Goal: Information Seeking & Learning: Learn about a topic

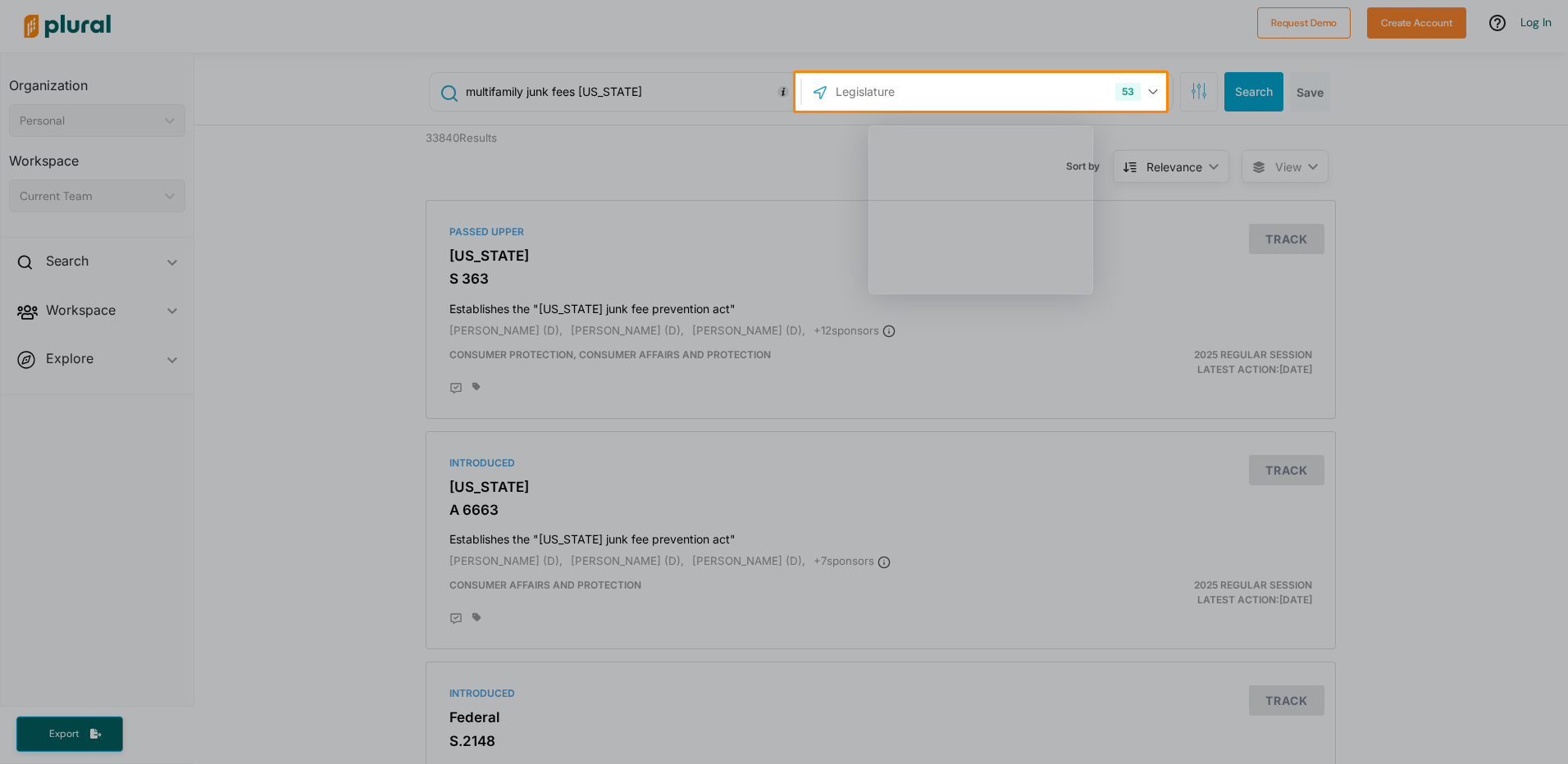
click at [1006, 85] on div "Product tour overlay" at bounding box center [784, 382] width 1568 height 764
click at [1018, 87] on div "Product tour overlay" at bounding box center [784, 382] width 1568 height 764
click at [1141, 91] on div "Product tour overlay" at bounding box center [784, 382] width 1568 height 764
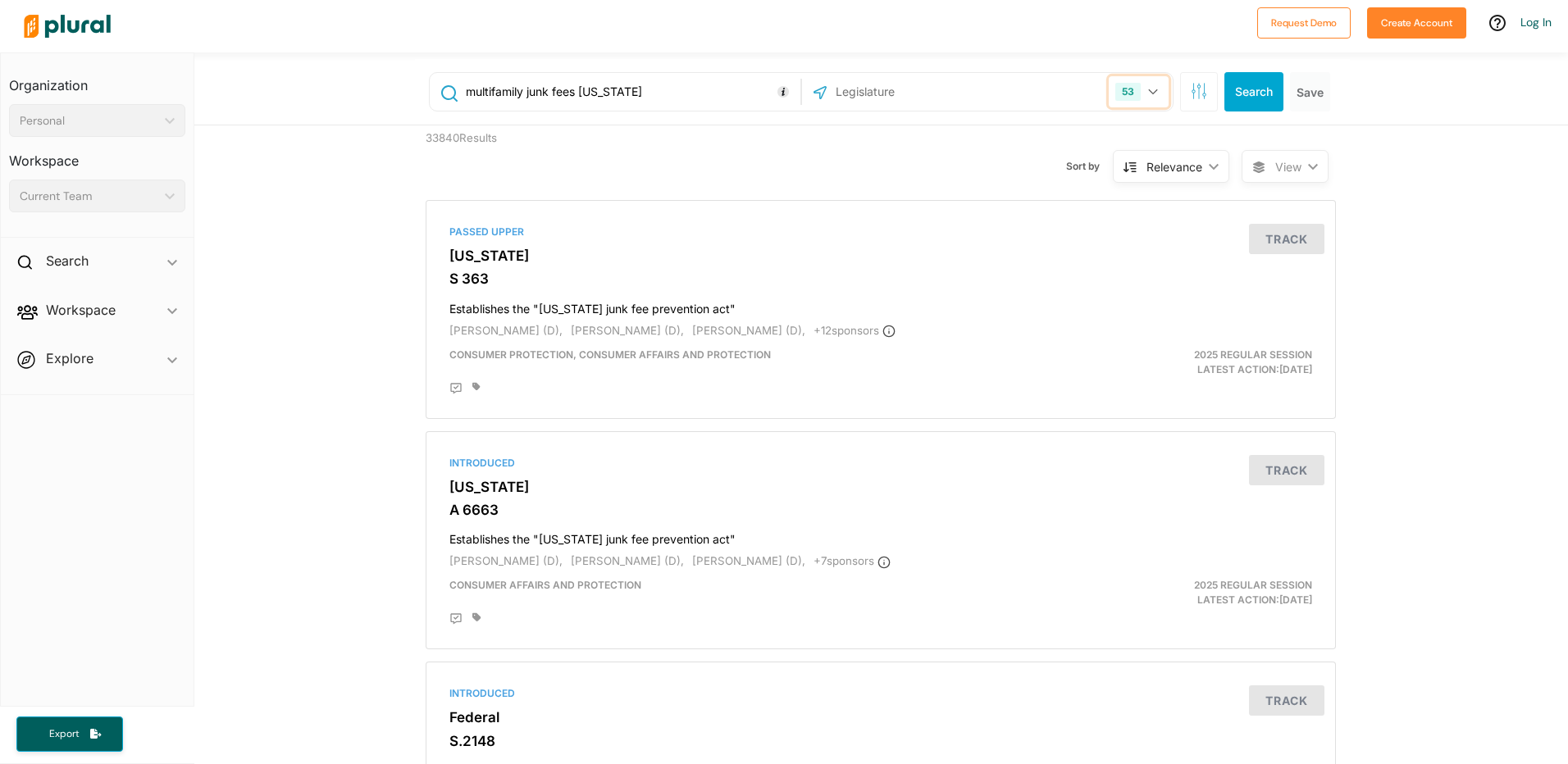
click at [1149, 94] on icon "button" at bounding box center [1153, 91] width 10 height 6
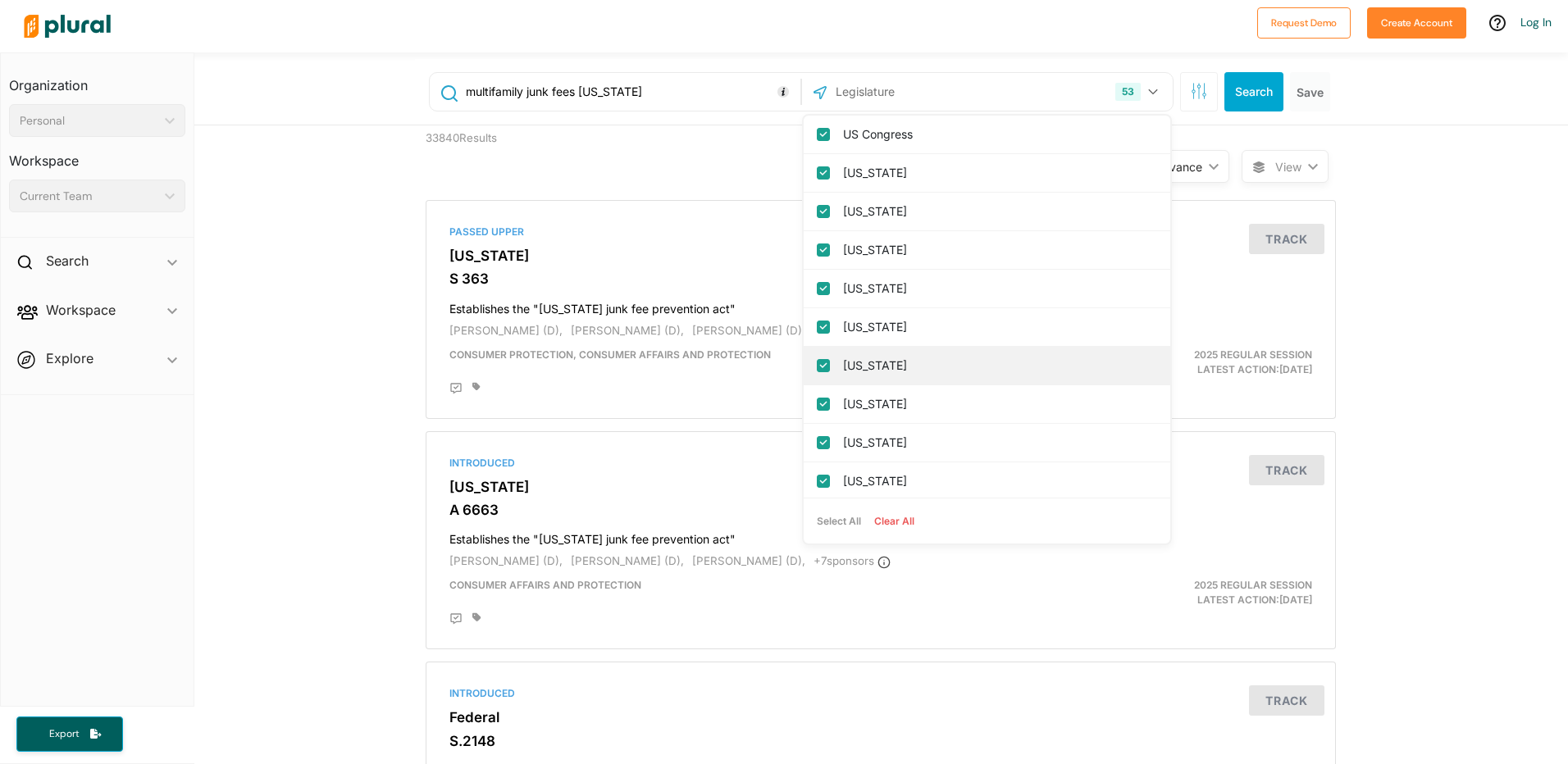
click at [855, 356] on label "[US_STATE]" at bounding box center [999, 366] width 311 height 25
click at [830, 359] on input "[US_STATE]" at bounding box center [823, 365] width 13 height 13
click at [860, 359] on label "[US_STATE]" at bounding box center [999, 366] width 311 height 25
click at [830, 359] on input "[US_STATE]" at bounding box center [823, 365] width 13 height 13
click at [870, 521] on button "Clear All" at bounding box center [895, 521] width 53 height 25
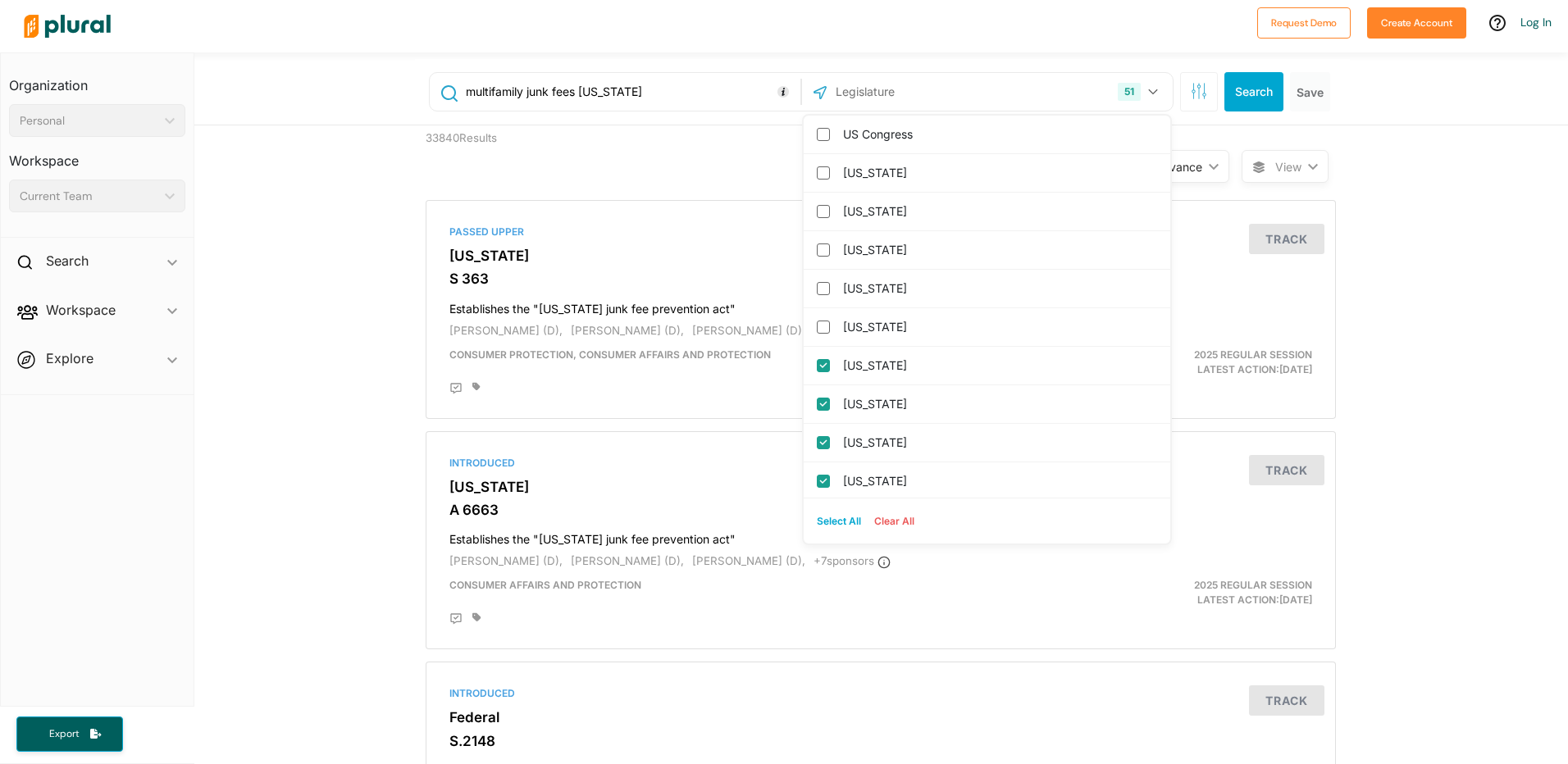
checkbox input "false"
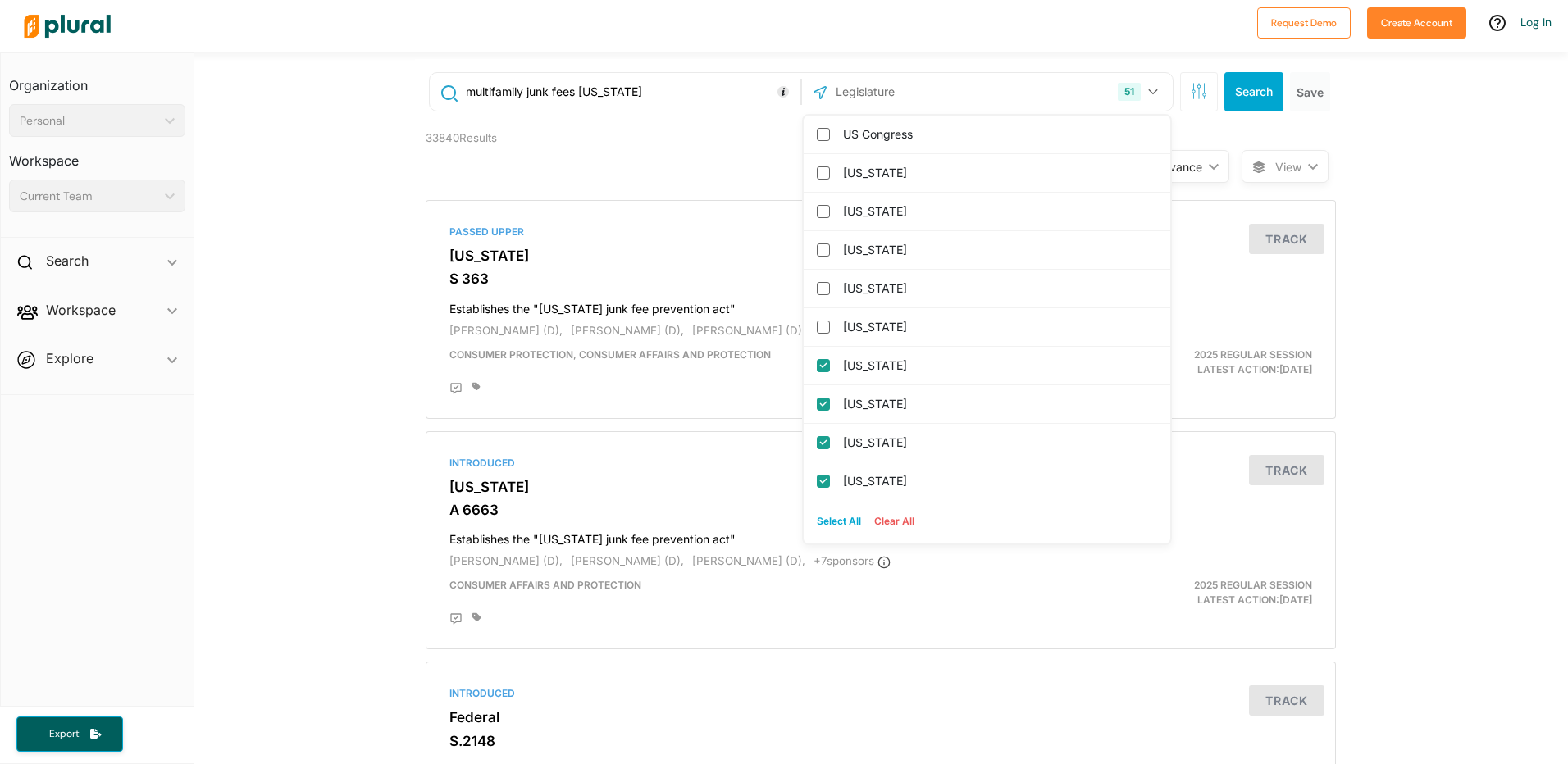
checkbox input "false"
click at [844, 364] on label "[US_STATE]" at bounding box center [999, 366] width 311 height 25
click at [830, 364] on input "[US_STATE]" at bounding box center [823, 365] width 13 height 13
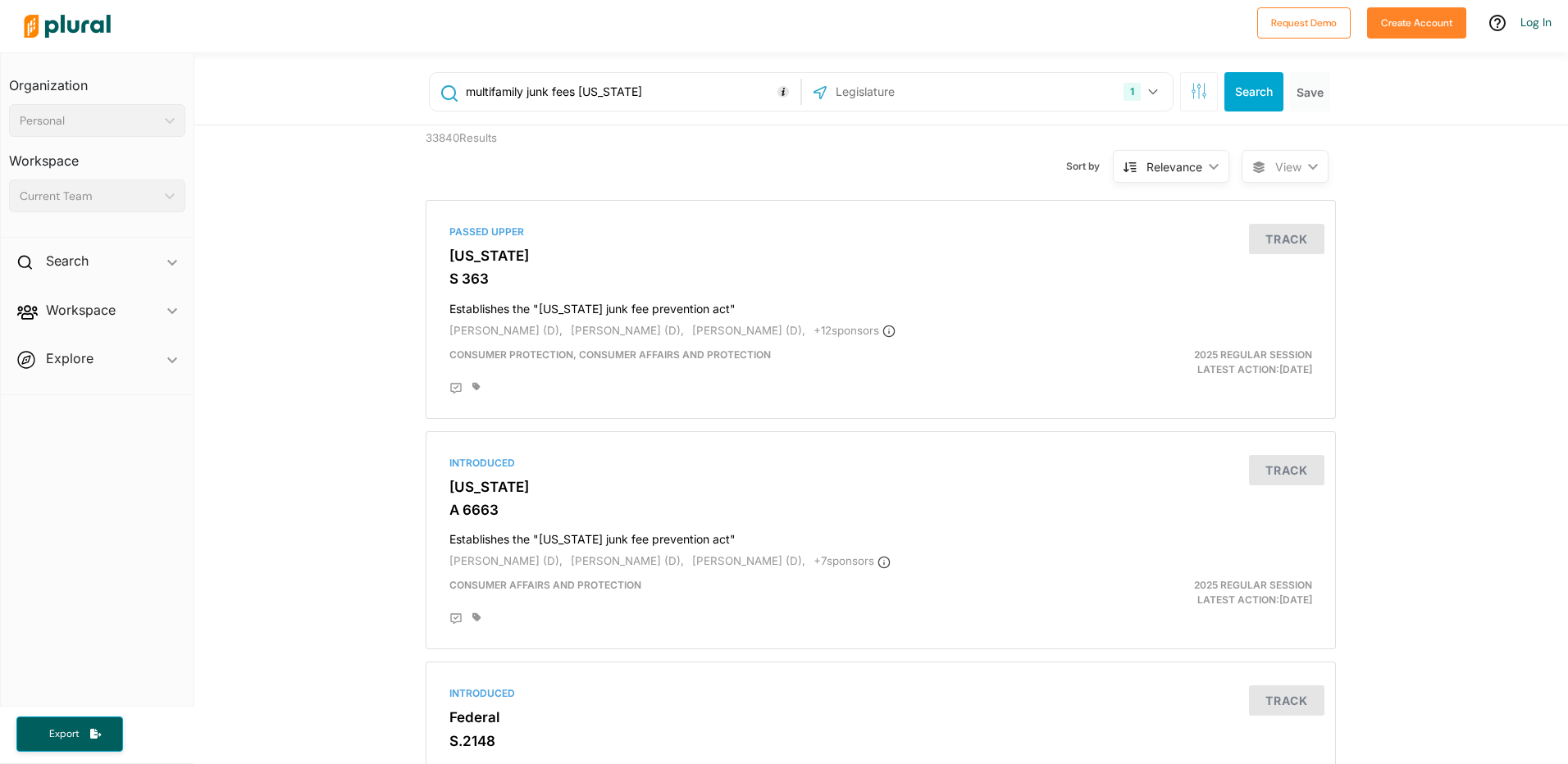
click at [614, 95] on input "multifamily junk fees [US_STATE]" at bounding box center [630, 91] width 333 height 31
click at [1248, 97] on button "Search" at bounding box center [1254, 92] width 59 height 40
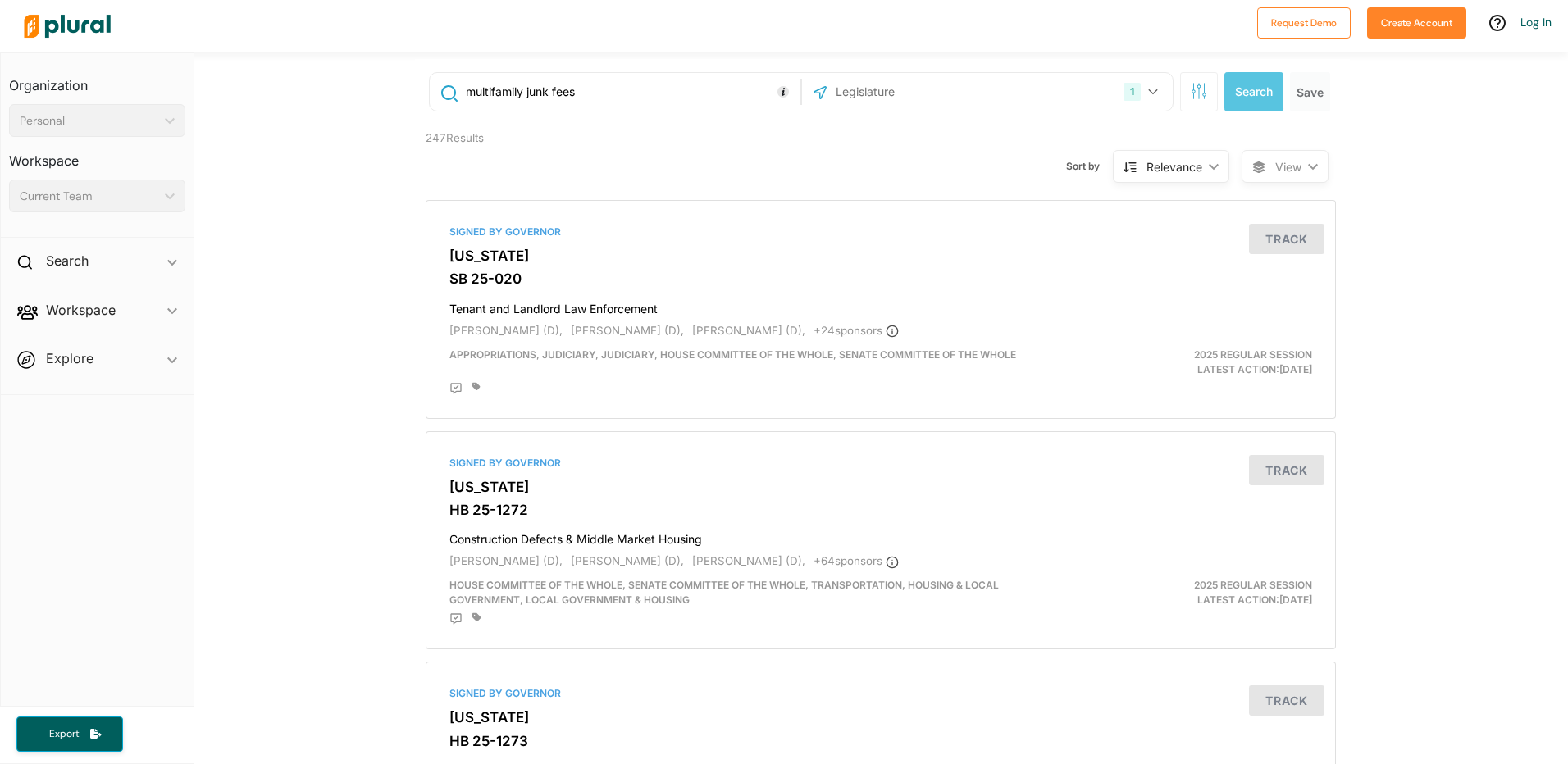
click at [1189, 164] on div "Relevance" at bounding box center [1174, 167] width 56 height 18
click at [1165, 239] on div "Latest Action" at bounding box center [1167, 243] width 98 height 14
click at [1182, 174] on div "Latest Action" at bounding box center [1167, 167] width 71 height 18
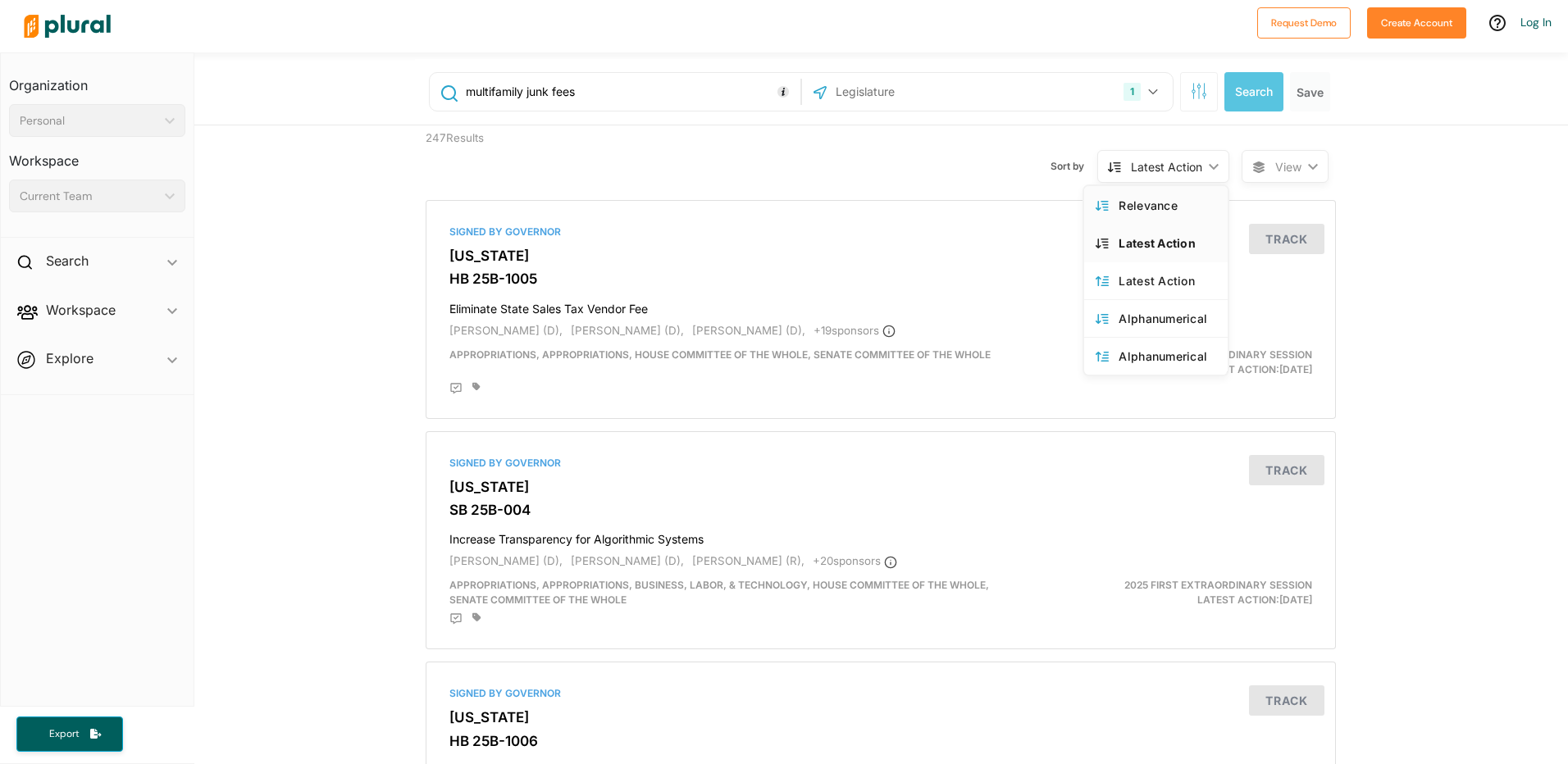
click at [1167, 203] on div "Relevance" at bounding box center [1167, 206] width 98 height 14
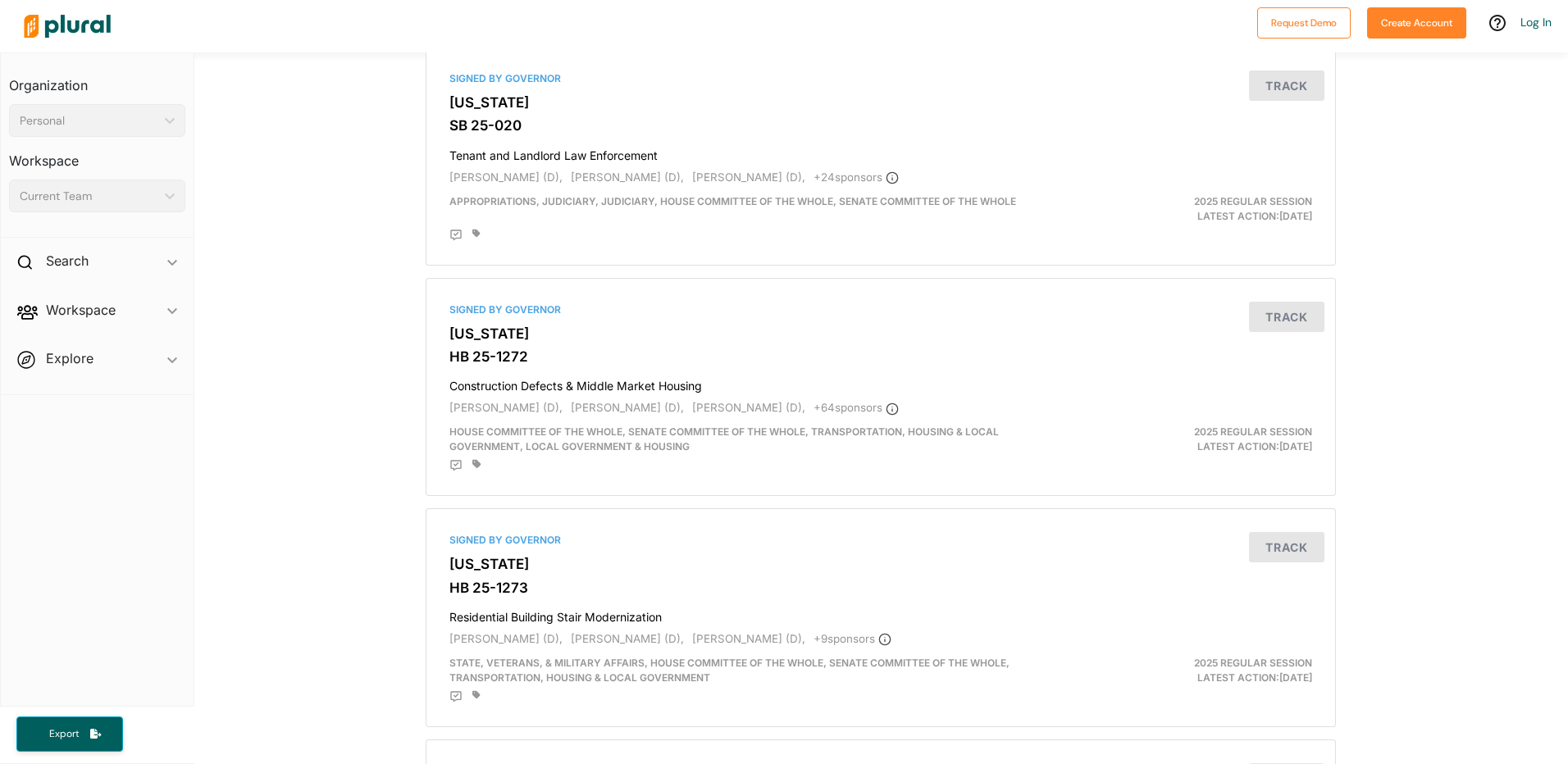
scroll to position [246, 0]
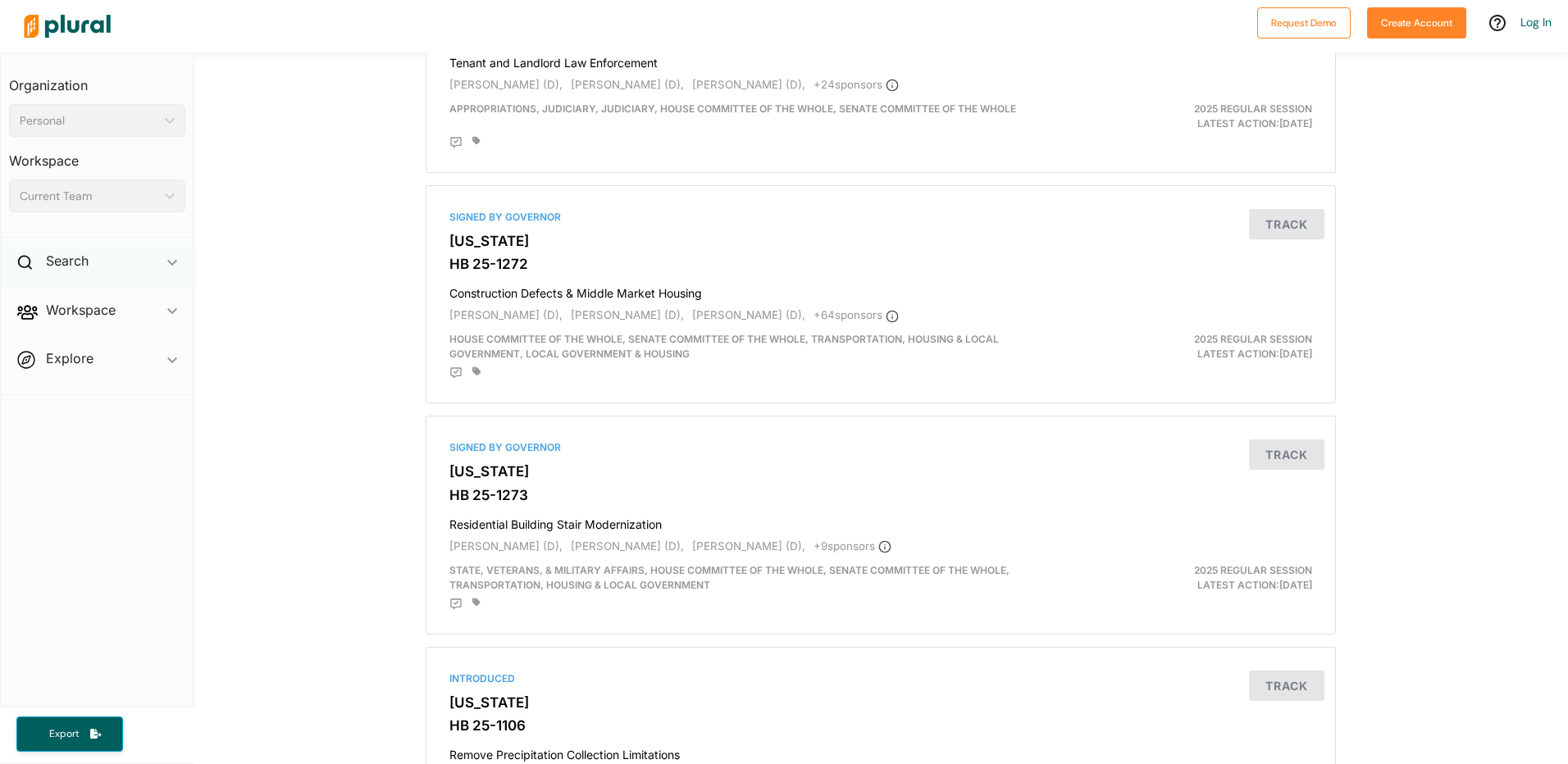
click at [185, 253] on div "Search ic_keyboard_arrow_down" at bounding box center [97, 264] width 192 height 44
click at [161, 261] on div "Search ic_keyboard_arrow_down" at bounding box center [97, 264] width 192 height 44
click at [173, 311] on span "Workspace ic_keyboard_arrow_down Members Bills Tags Saved Searches Activity" at bounding box center [97, 313] width 192 height 44
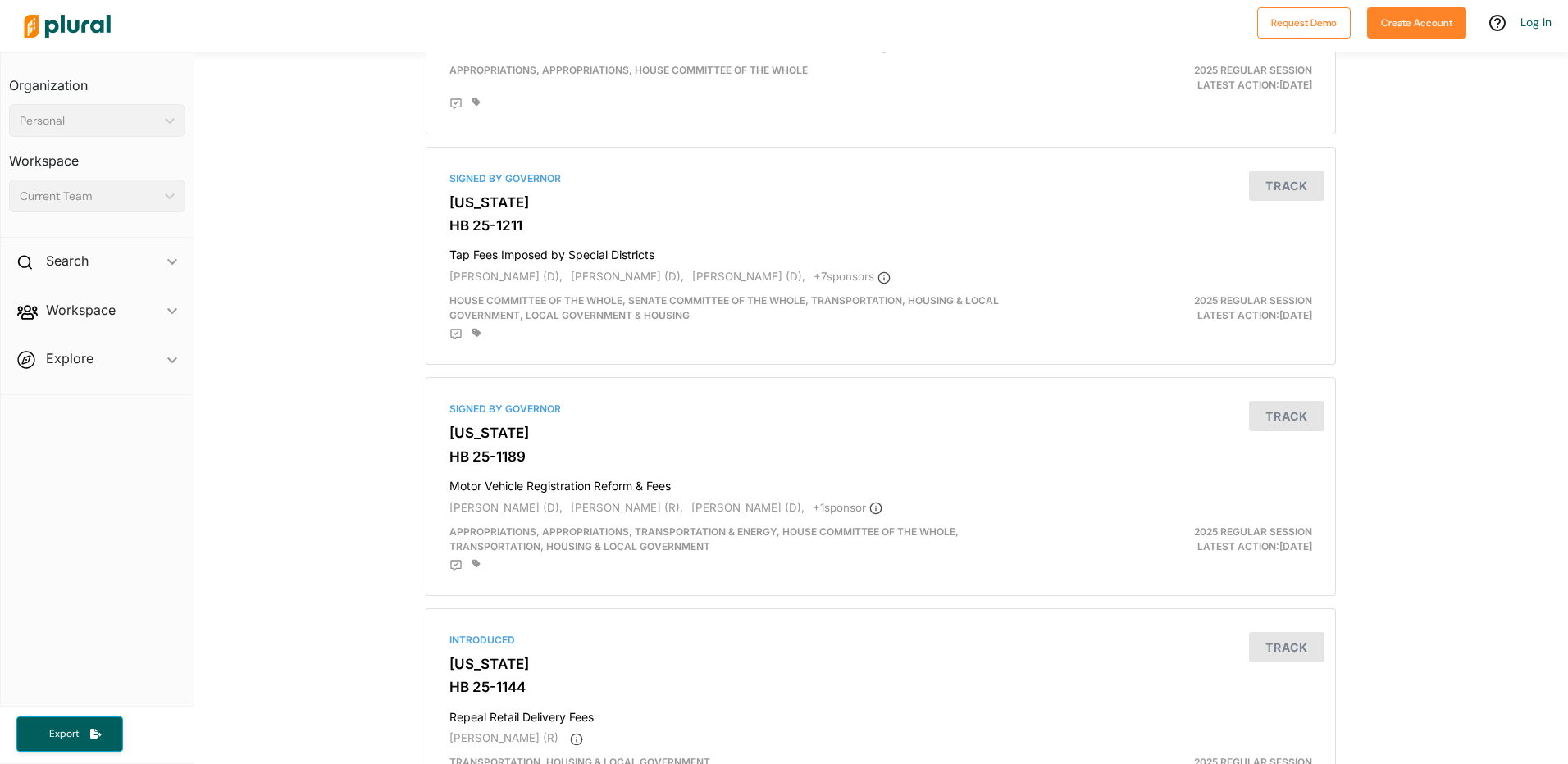
scroll to position [2461, 0]
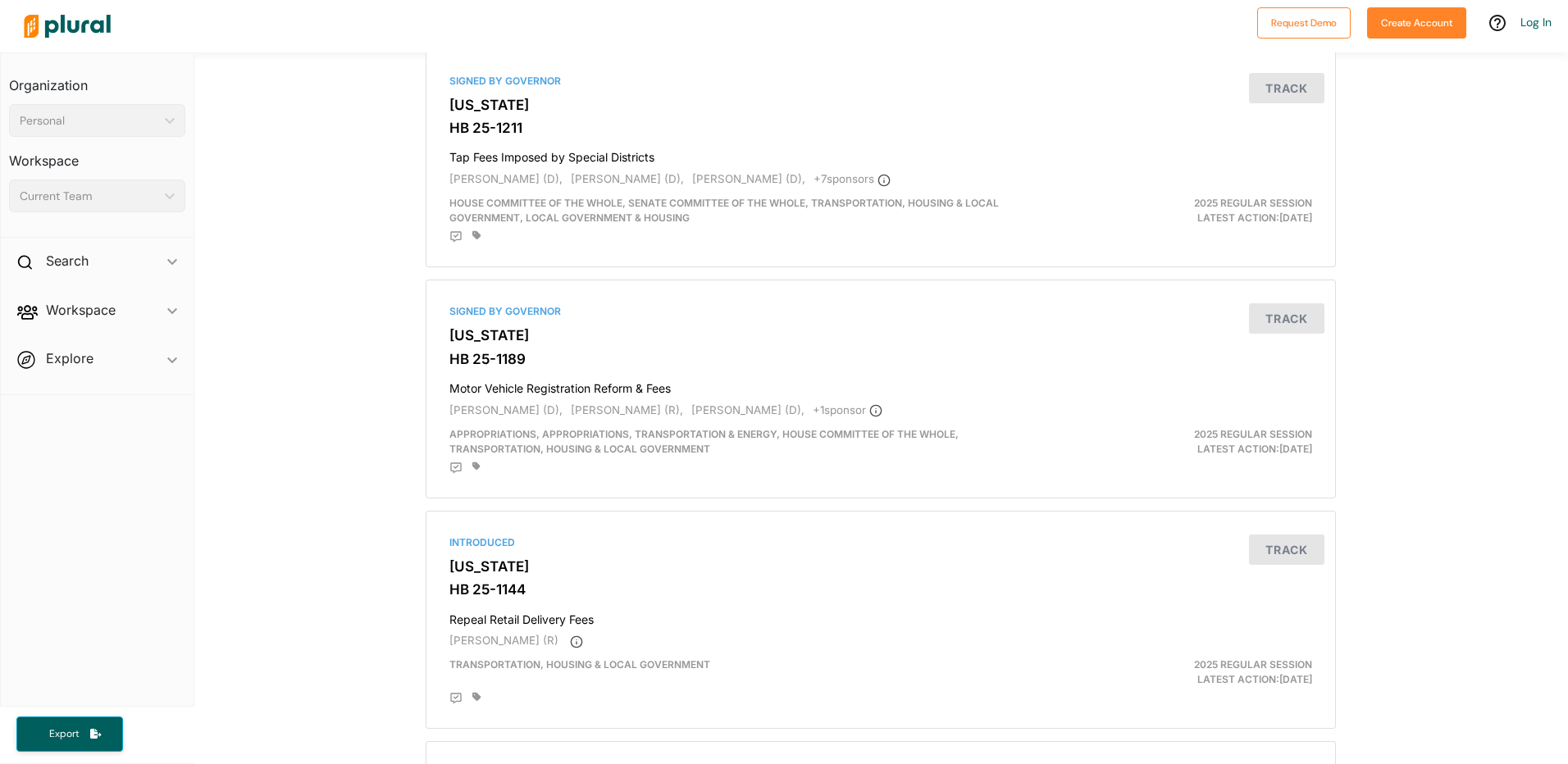
type input "multifamily junk fees [US_STATE]"
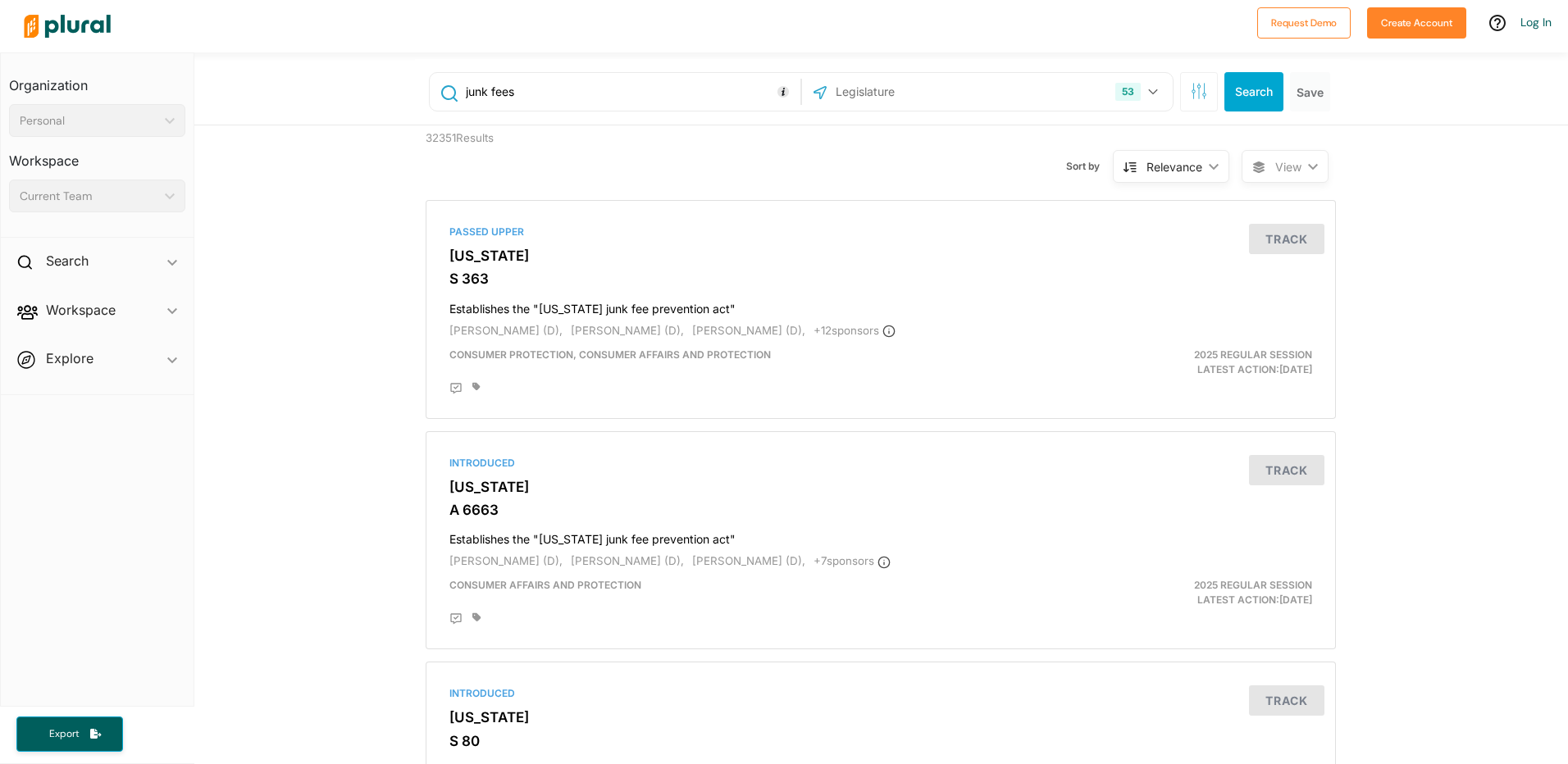
click at [1017, 84] on div "53 US Congress Alabama Alaska Arizona Arkansas California Colorado Connecticut …" at bounding box center [987, 91] width 363 height 31
click at [1155, 86] on button "53" at bounding box center [1139, 91] width 60 height 31
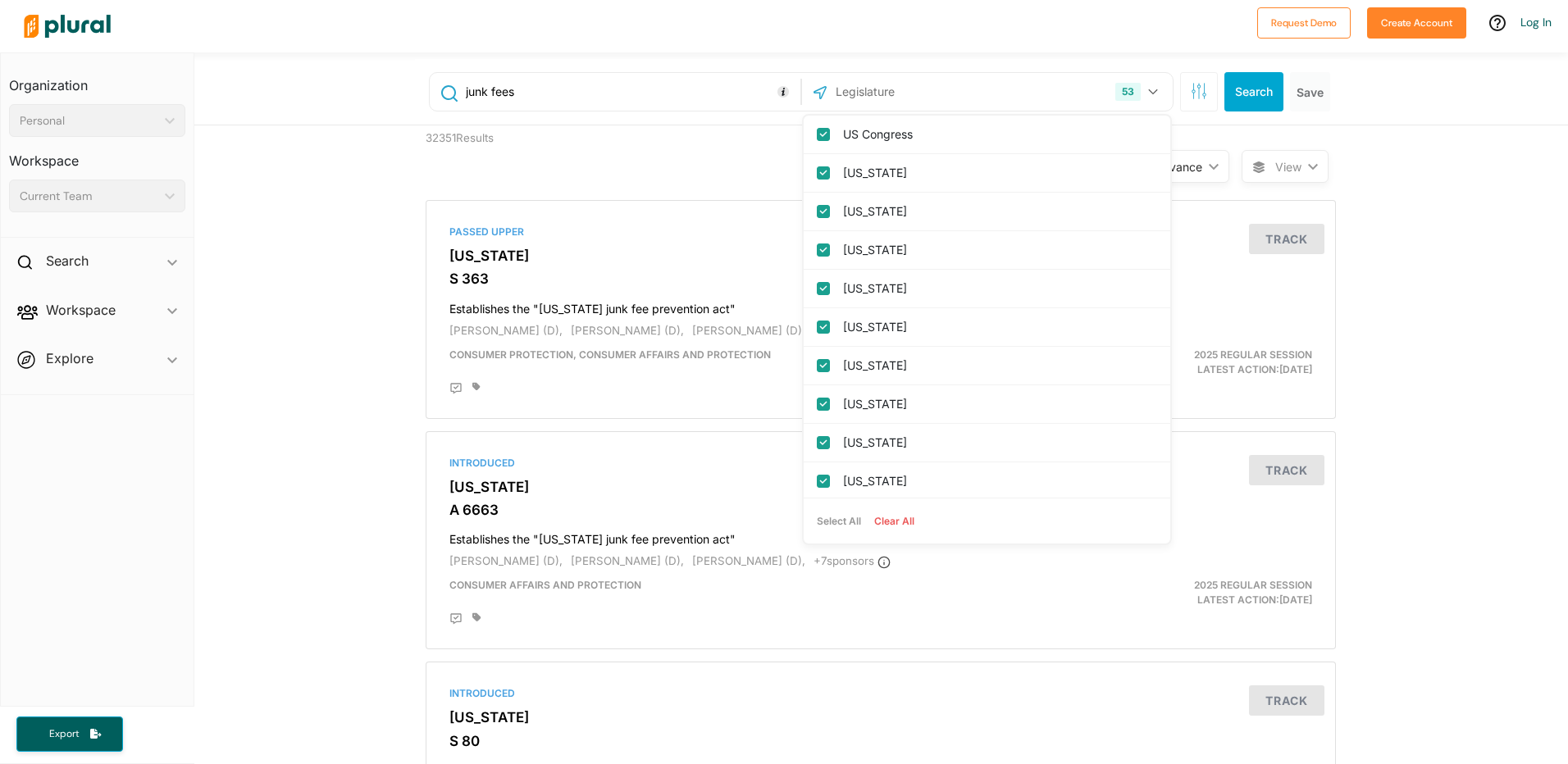
click at [896, 520] on button "Clear All" at bounding box center [895, 521] width 53 height 25
checkbox input "false"
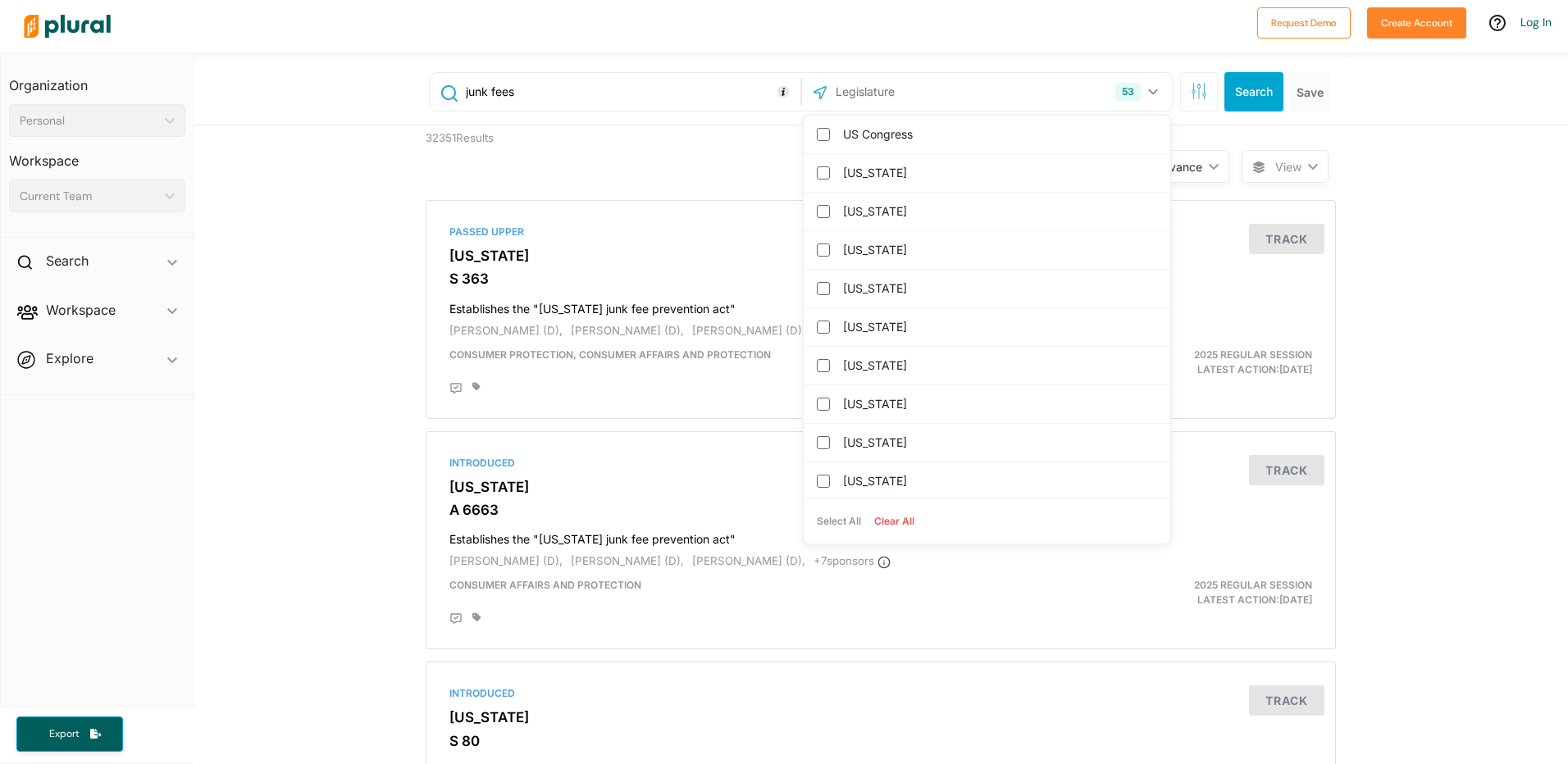
checkbox input "false"
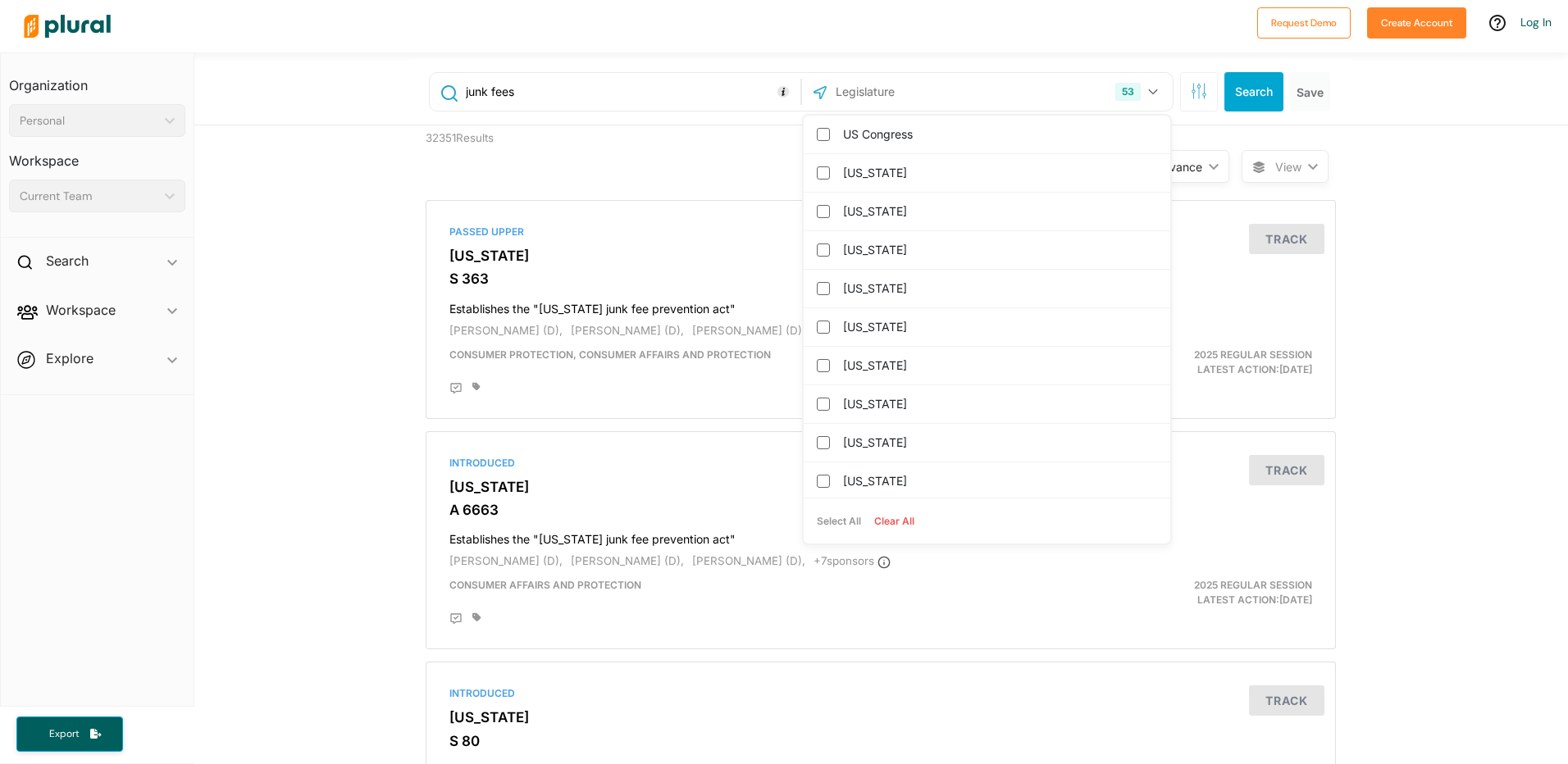
checkbox columbia "false"
checkbox input "false"
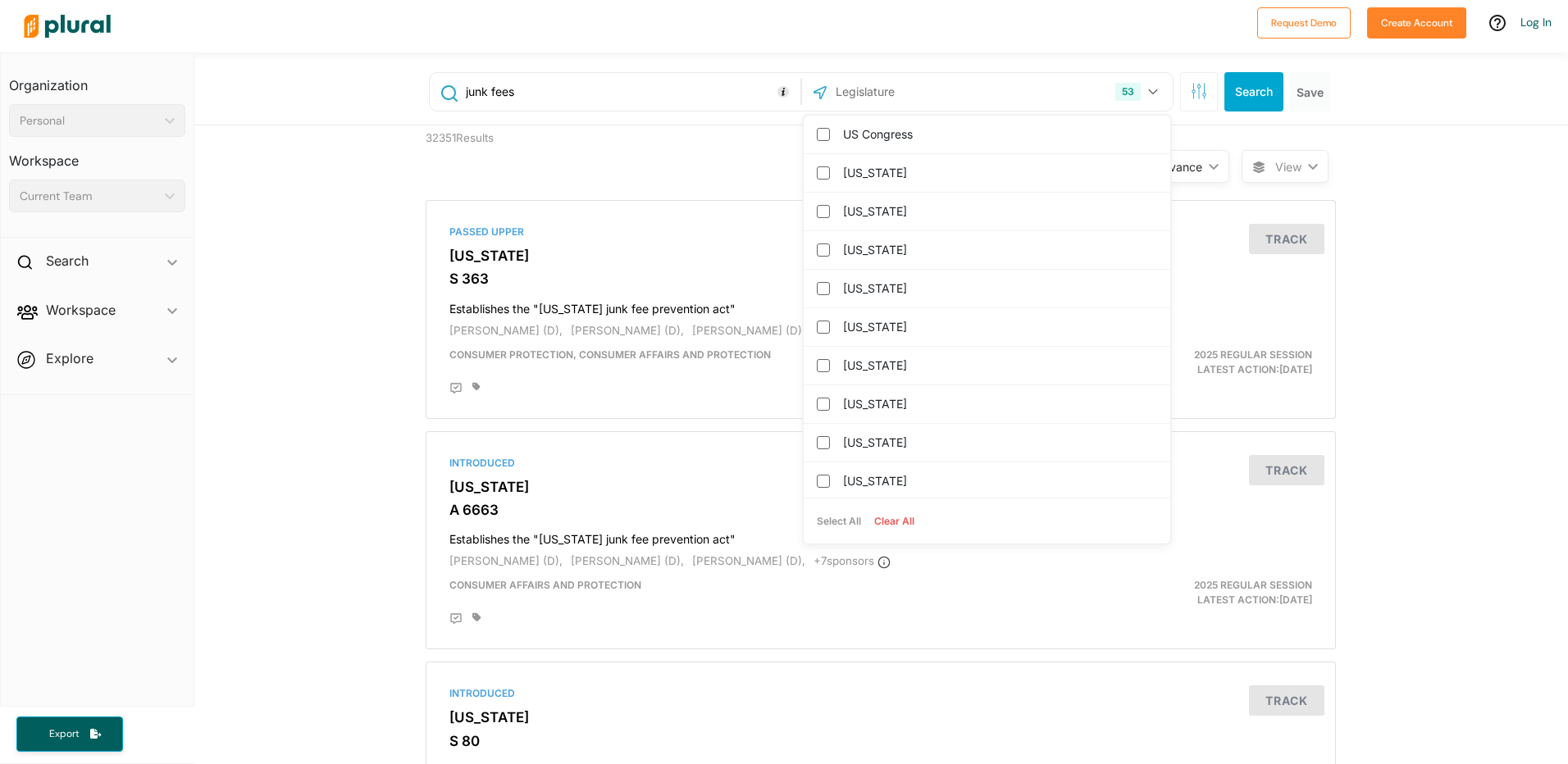
checkbox input "false"
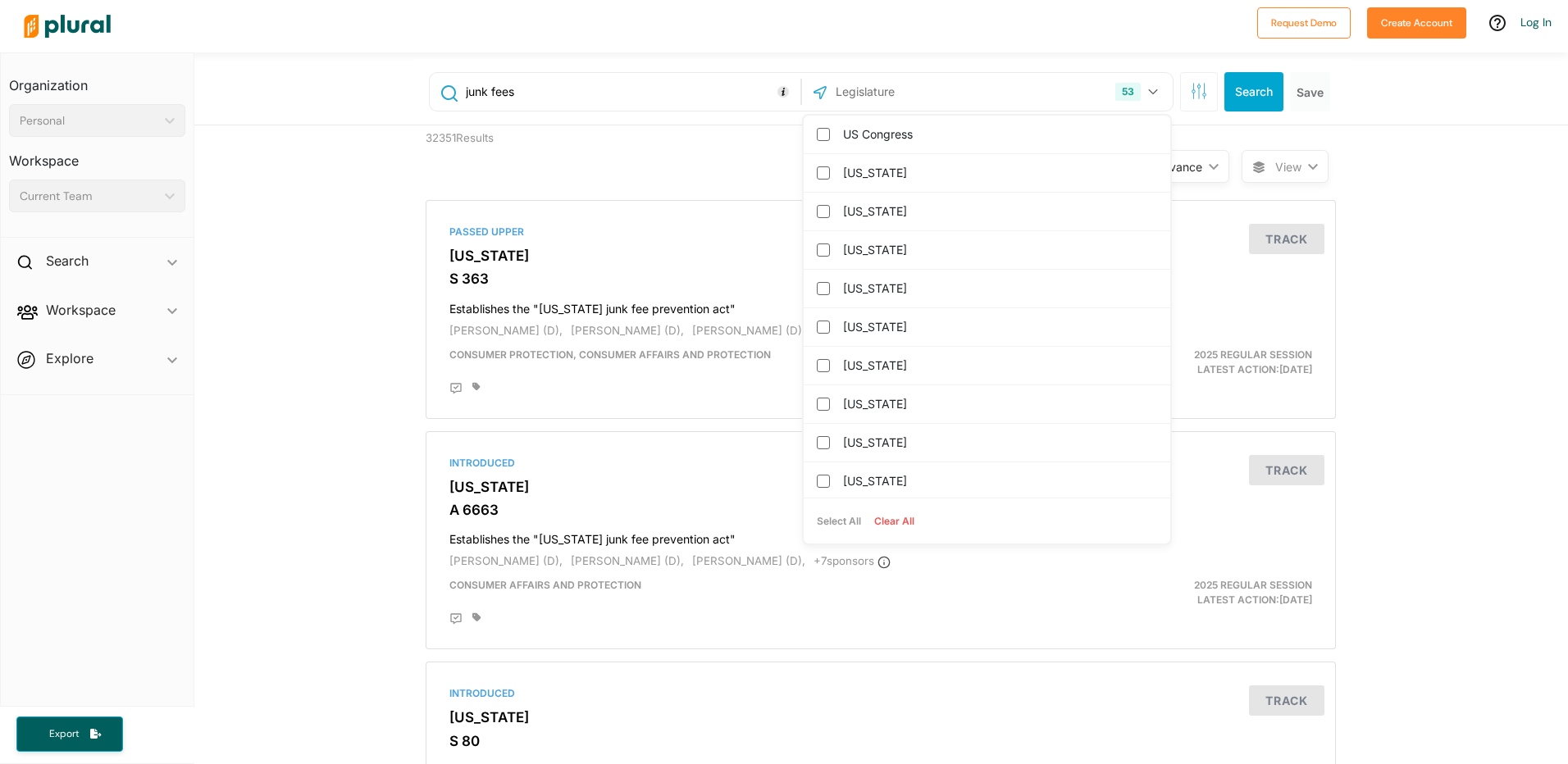
checkbox input "false"
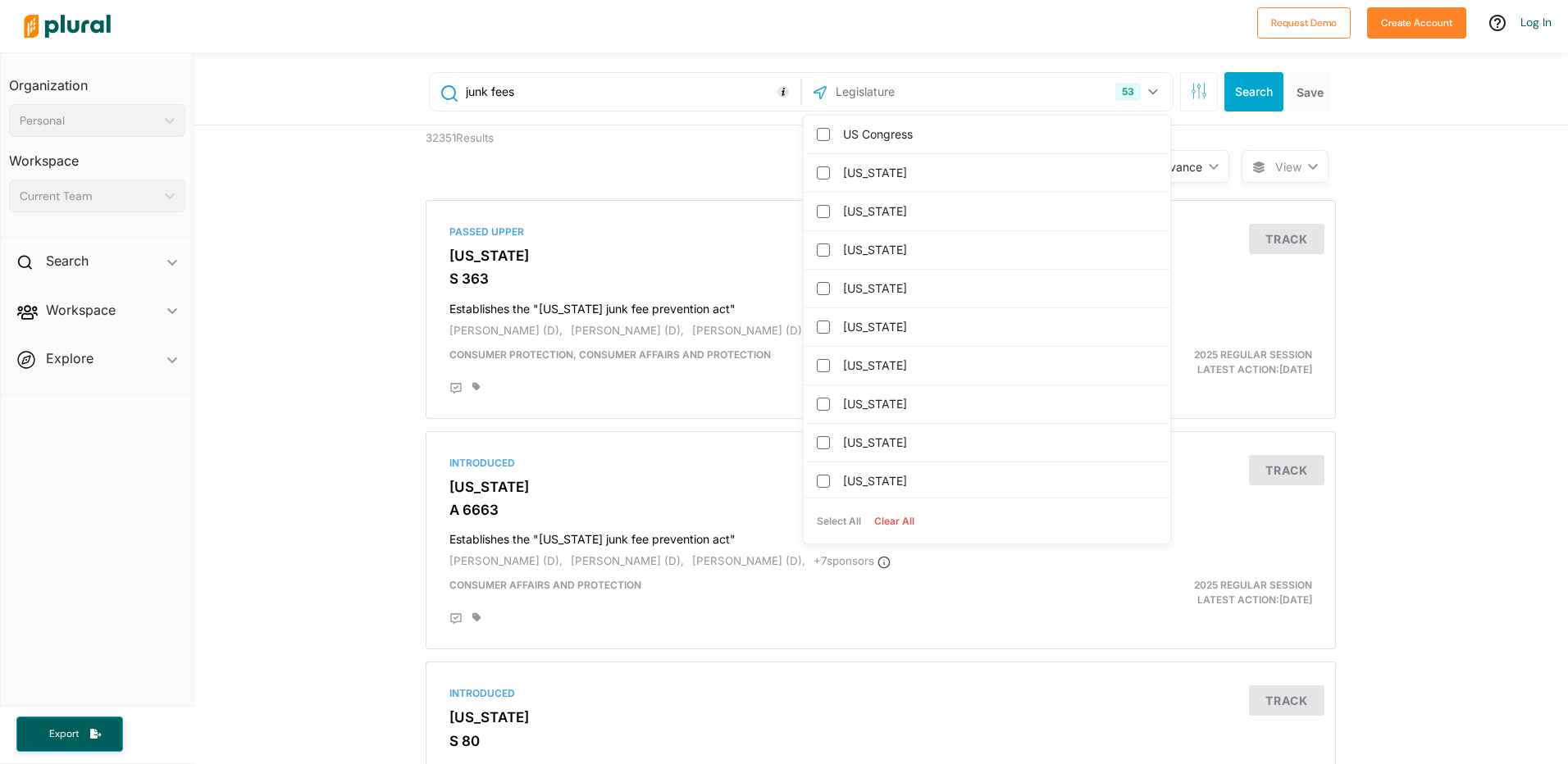
checkbox input "false"
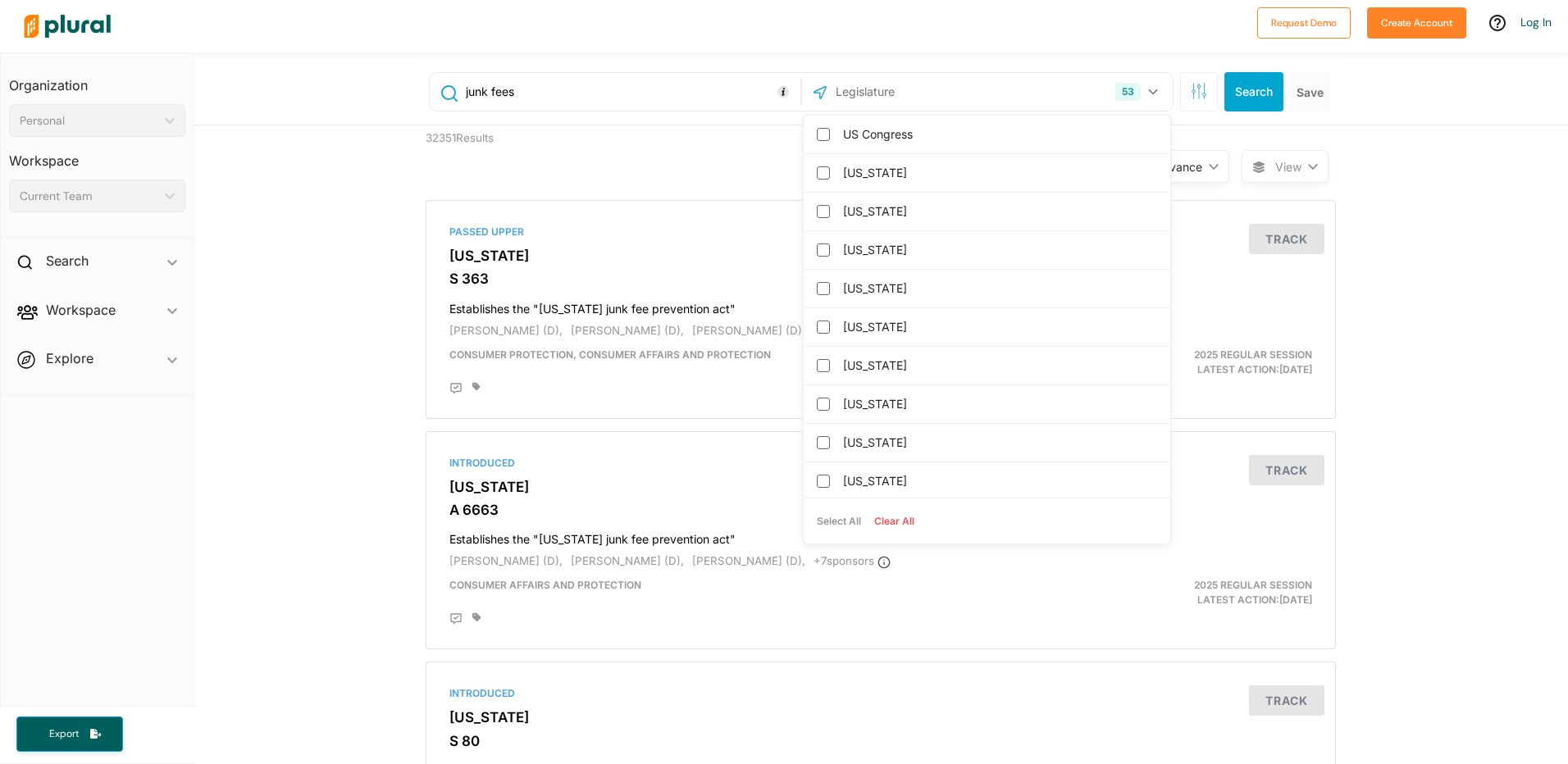
checkbox input "false"
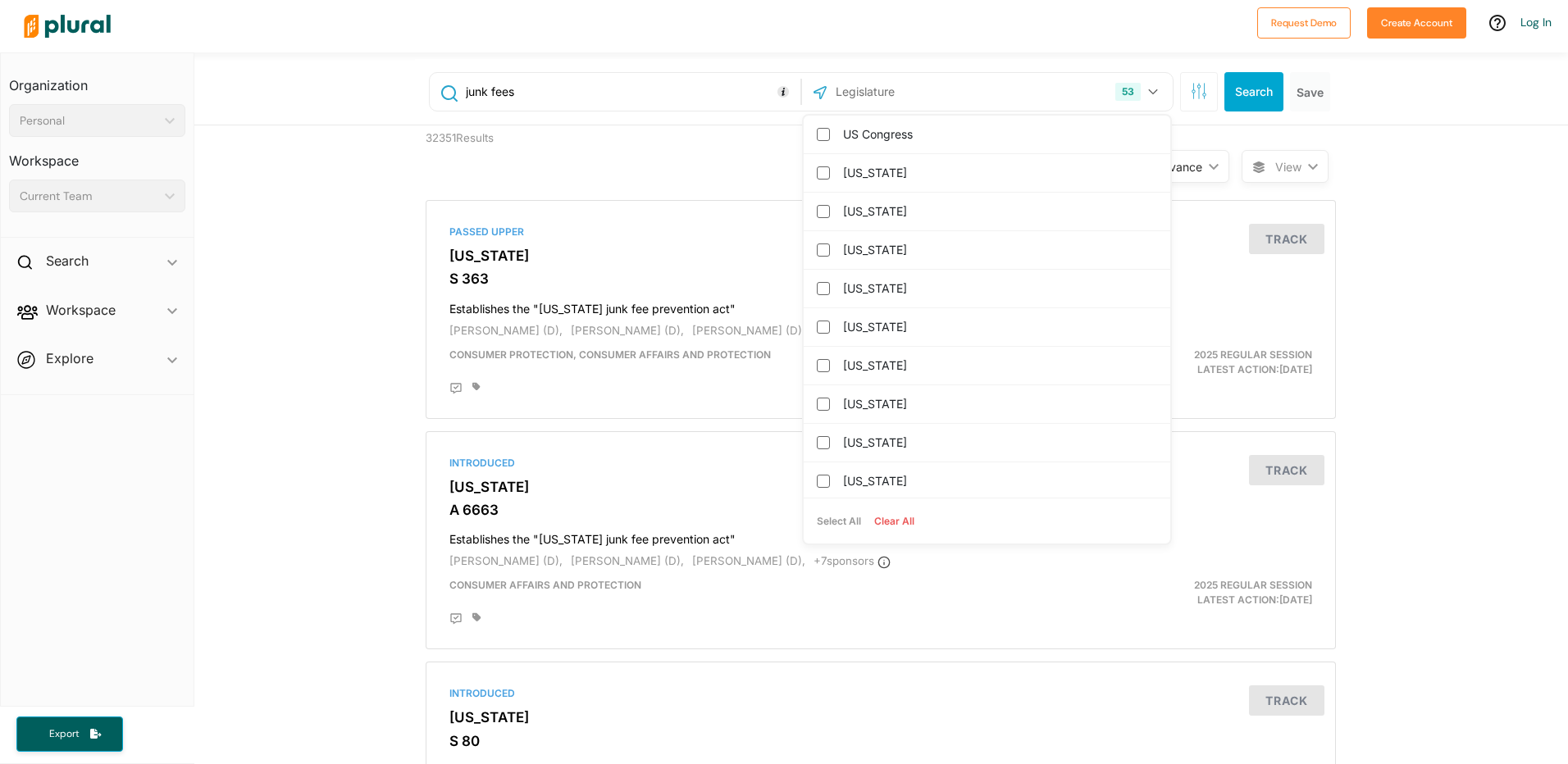
checkbox input "false"
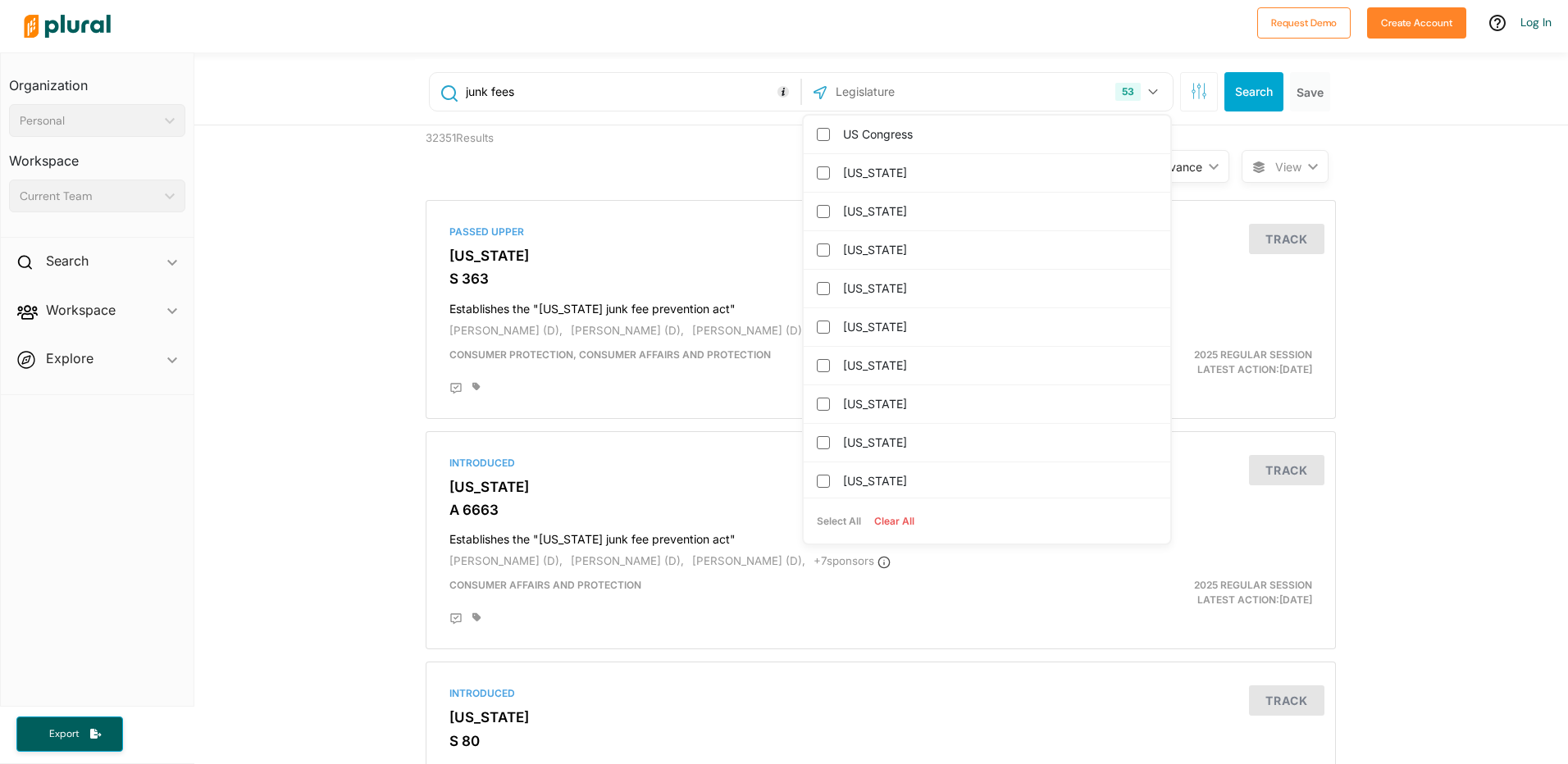
checkbox input "false"
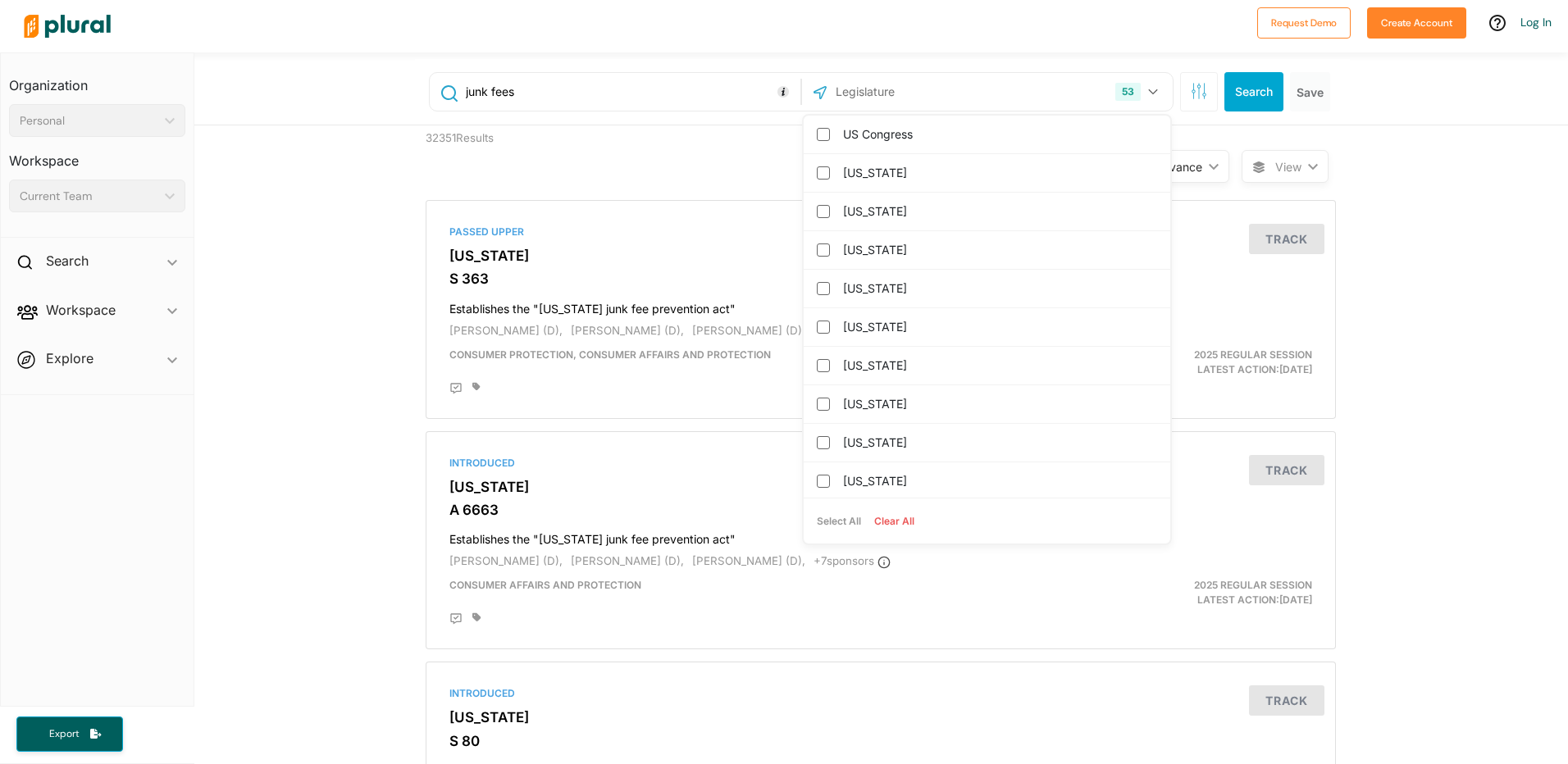
checkbox input "false"
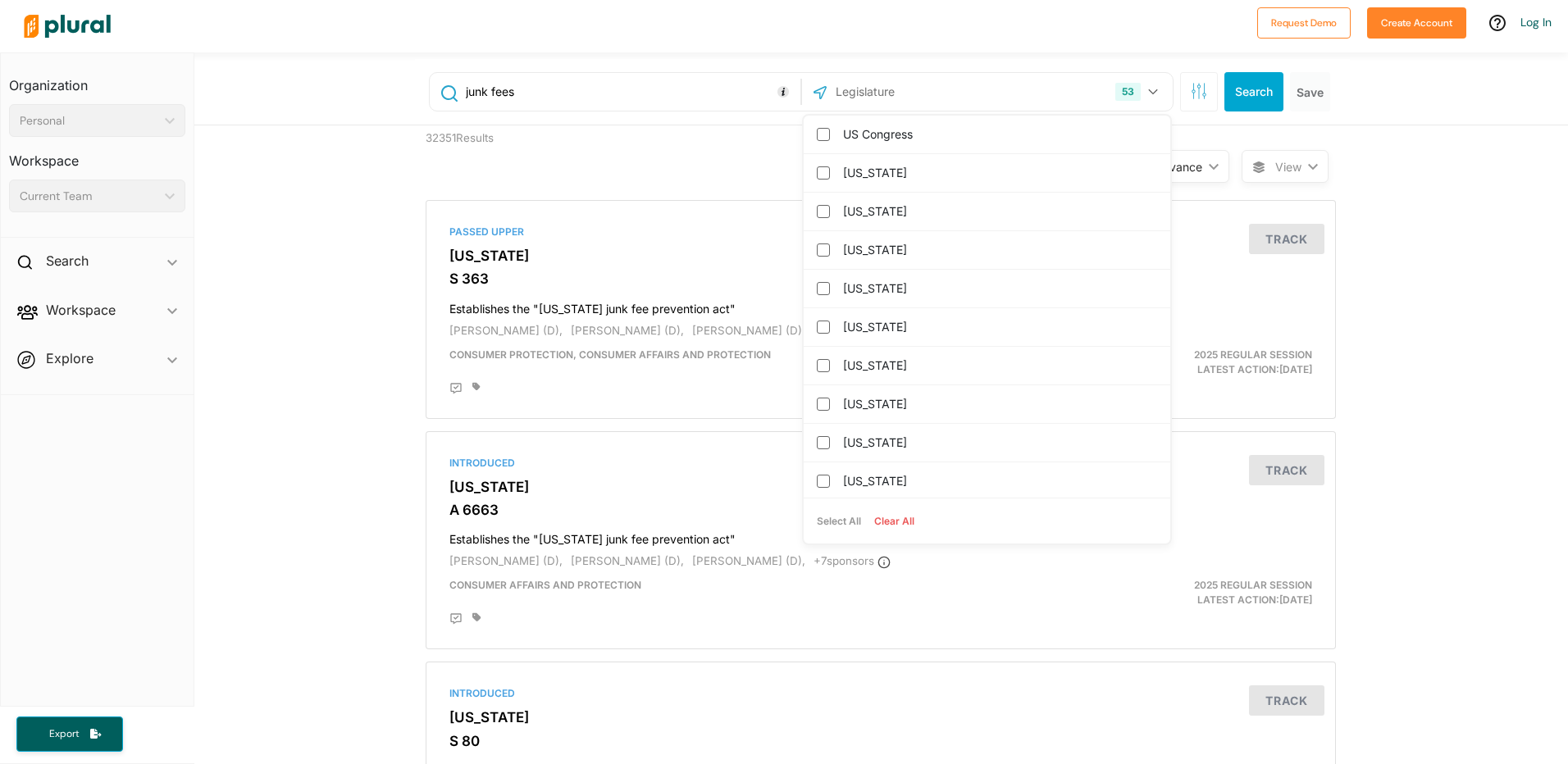
checkbox input "false"
click at [844, 367] on label "[US_STATE]" at bounding box center [999, 366] width 311 height 25
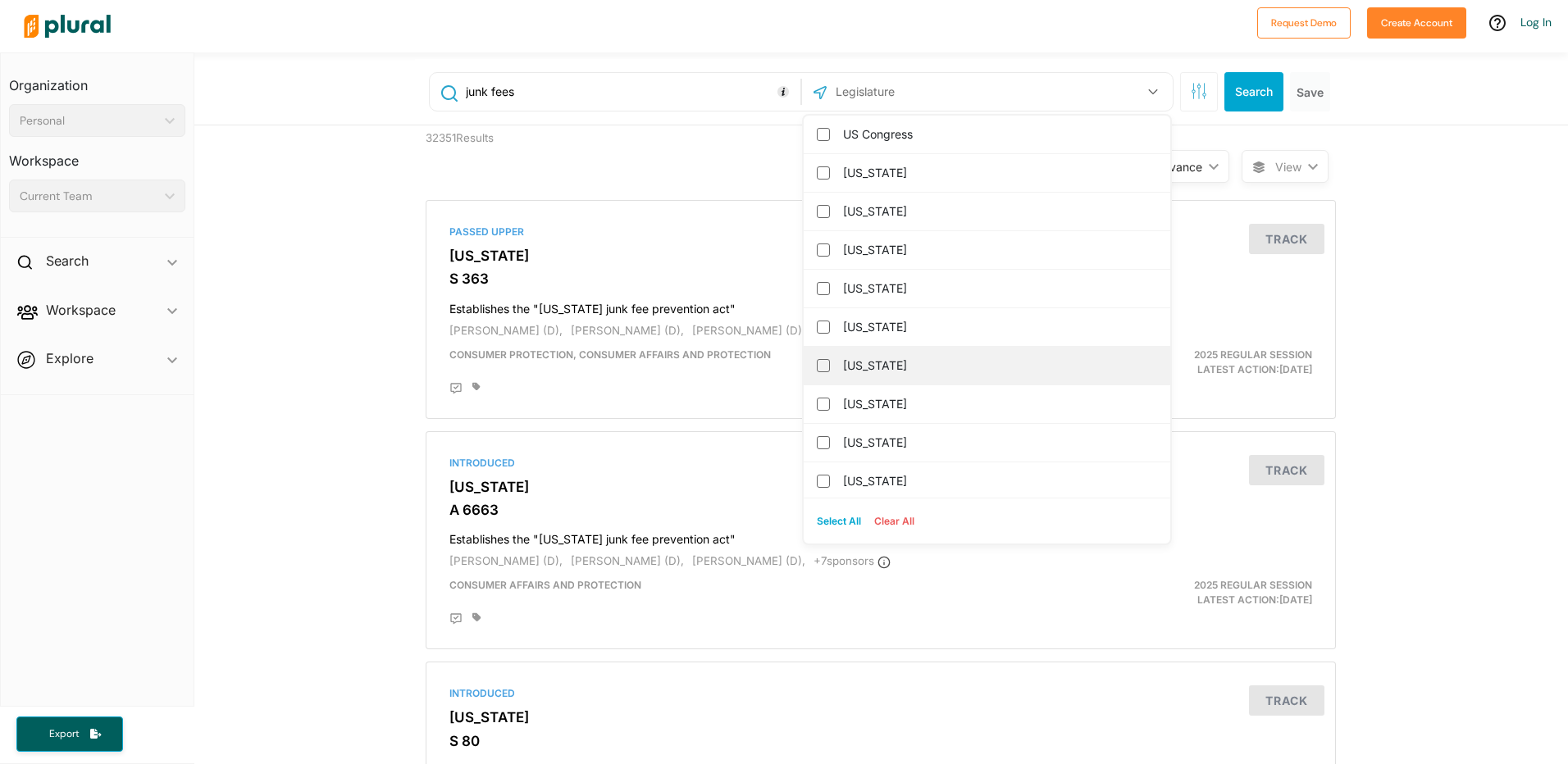
click at [830, 367] on input "[US_STATE]" at bounding box center [823, 365] width 13 height 13
click at [1386, 124] on div "junk fees 1 Colorado US Congress Alabama Alaska Arizona Arkansas California Con…" at bounding box center [881, 88] width 1374 height 73
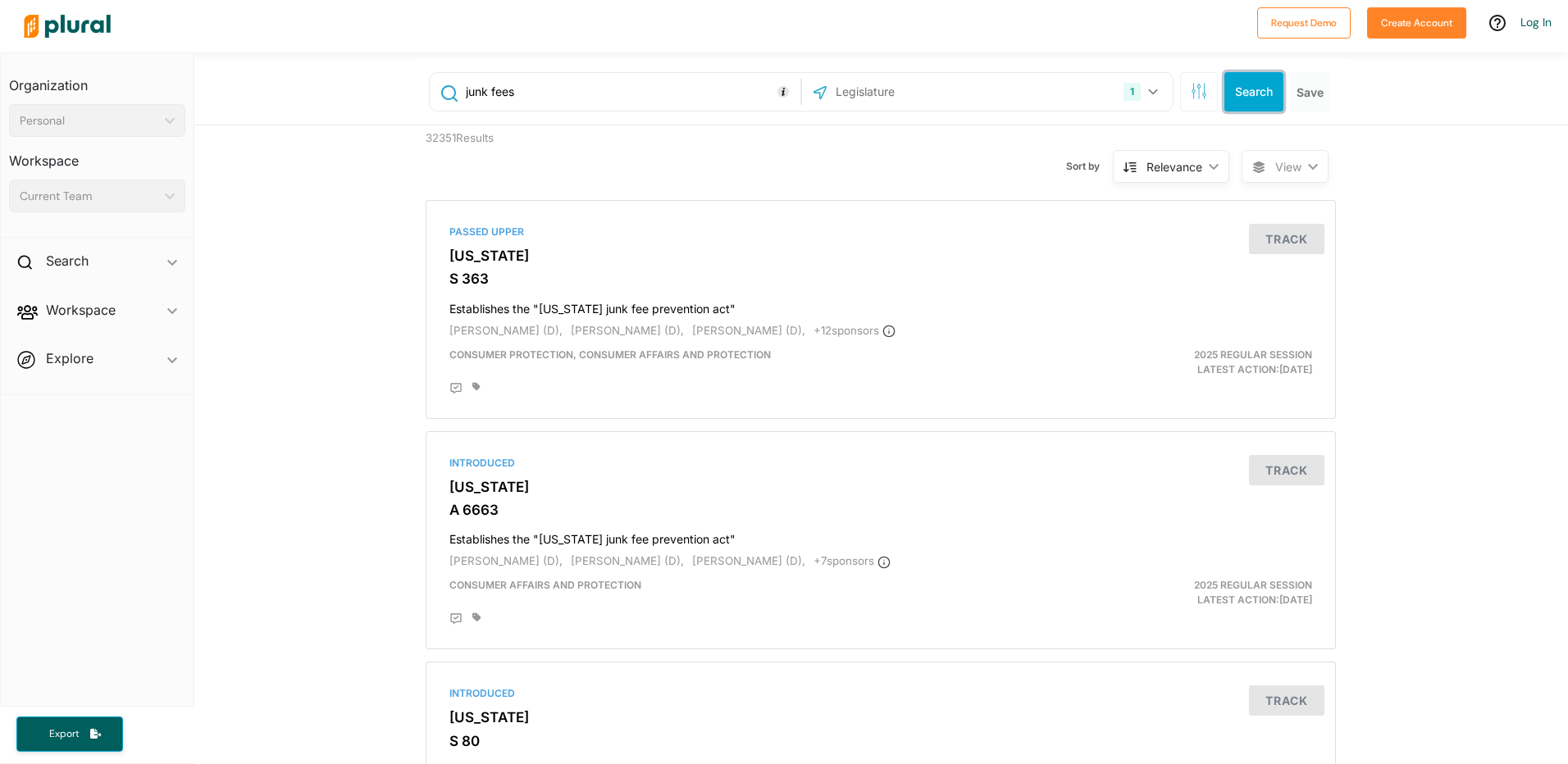
click at [1242, 87] on button "Search" at bounding box center [1254, 92] width 59 height 40
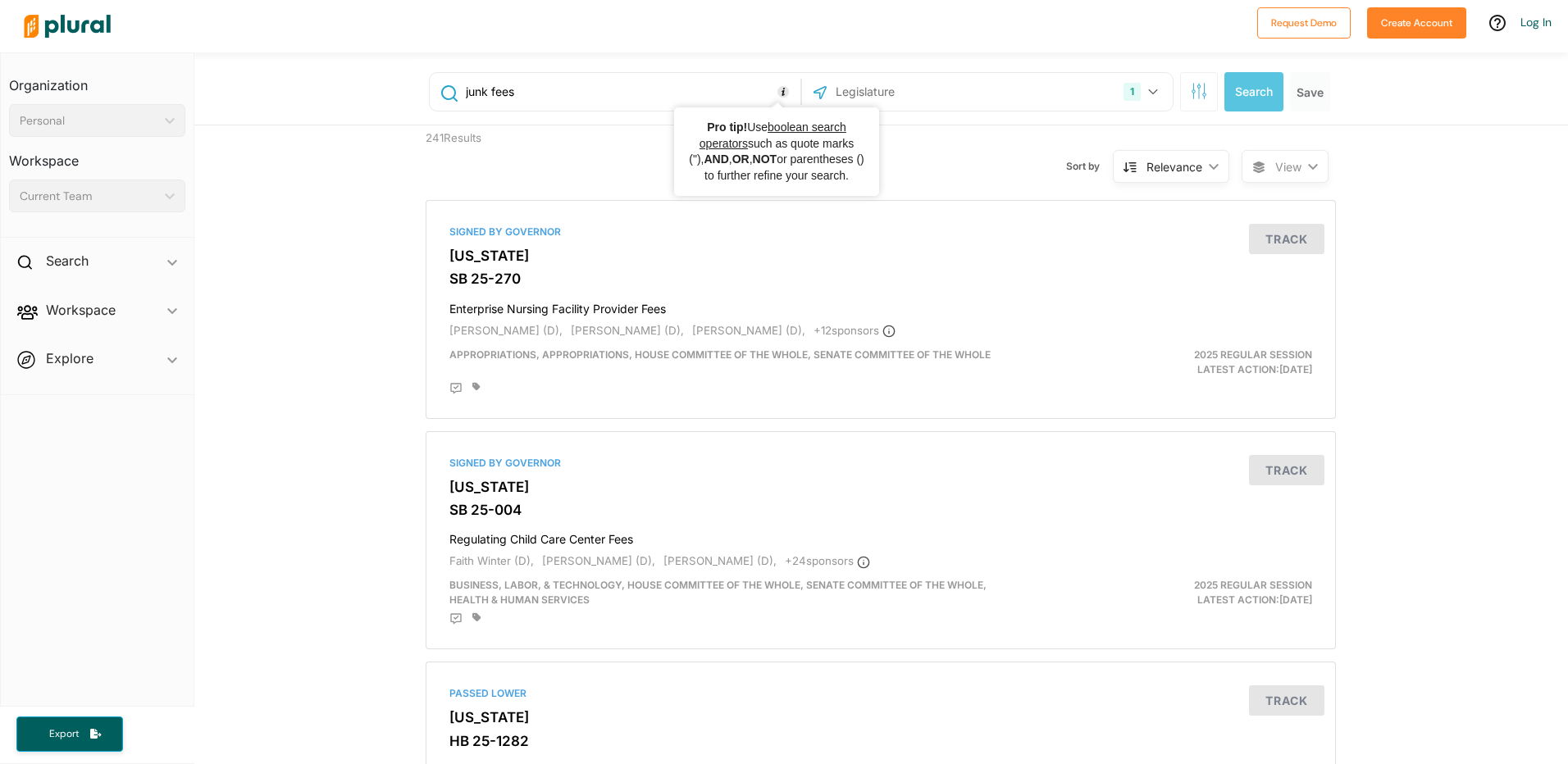
click at [778, 91] on circle "Tooltip anchor" at bounding box center [783, 92] width 10 height 10
click at [717, 93] on input "junk fees" at bounding box center [630, 91] width 333 height 31
drag, startPoint x: 711, startPoint y: 94, endPoint x: 257, endPoint y: 51, distance: 456.0
click at [257, 51] on div "Request Demo Create Account Log In Organization Personal ic_keyboard_arrow_down…" at bounding box center [784, 382] width 1568 height 764
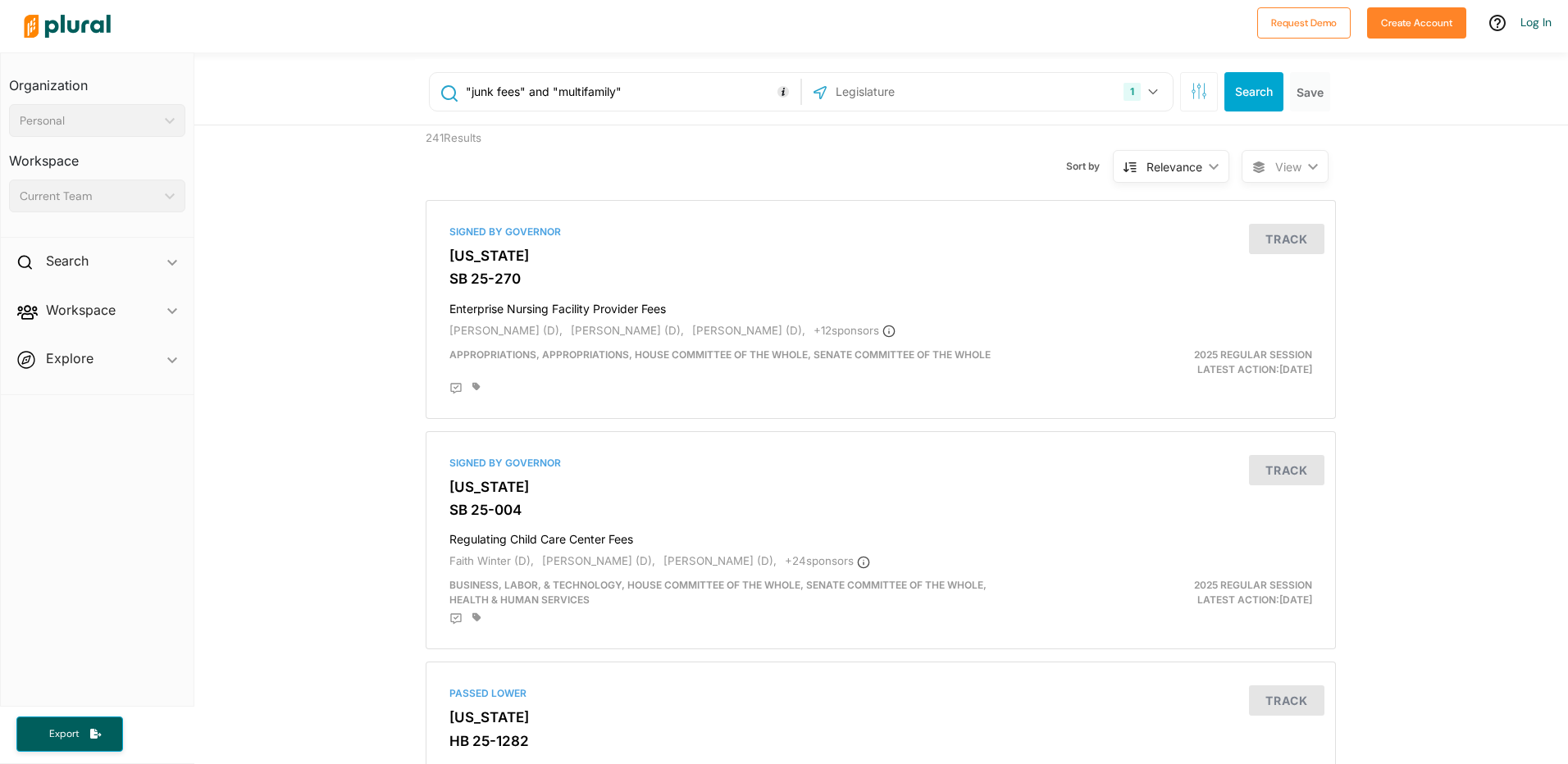
type input ""junk fees" and "multifamily""
click at [472, 261] on h3 "[US_STATE]" at bounding box center [881, 256] width 863 height 17
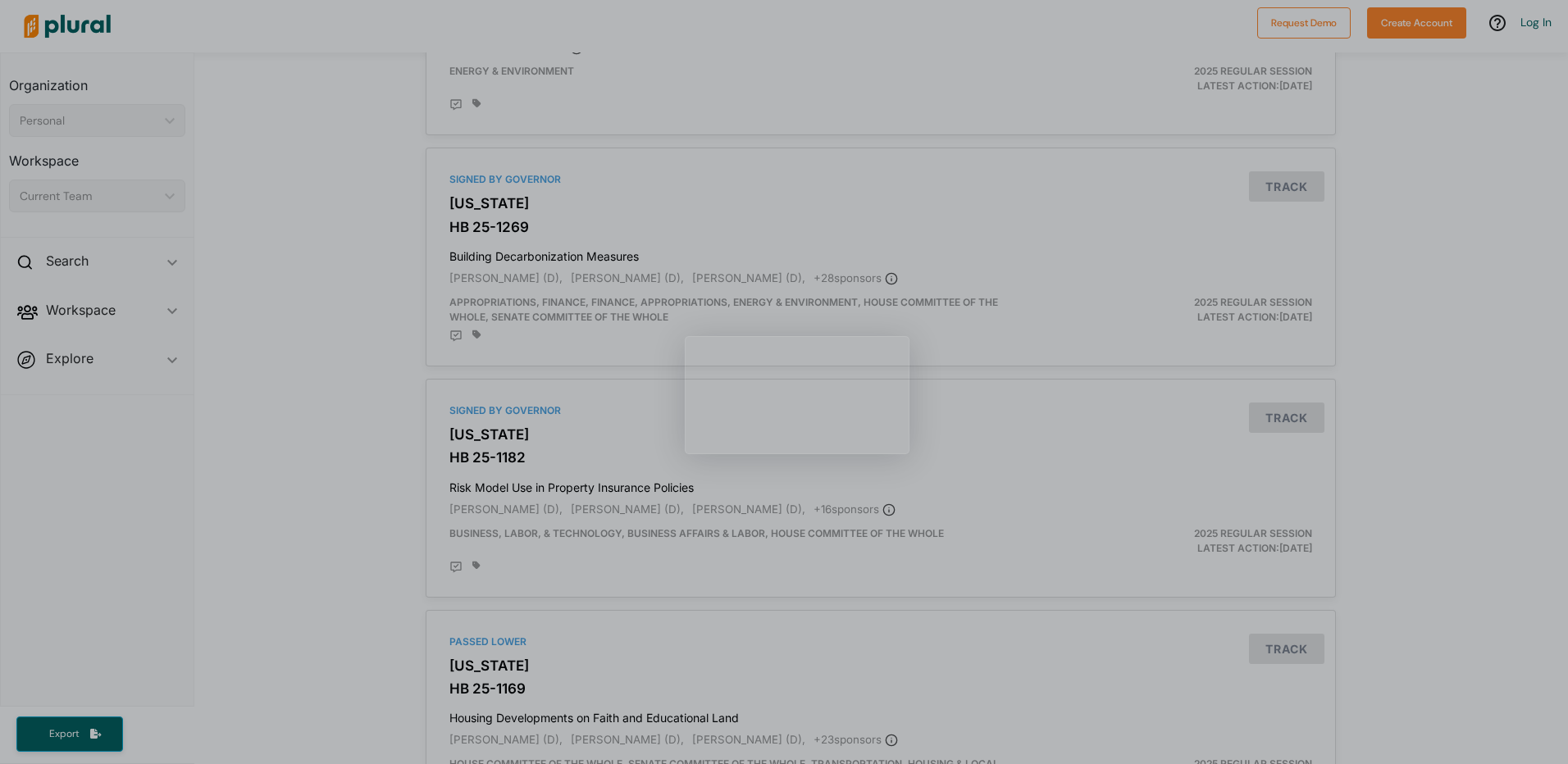
scroll to position [1476, 0]
